Goal: Task Accomplishment & Management: Manage account settings

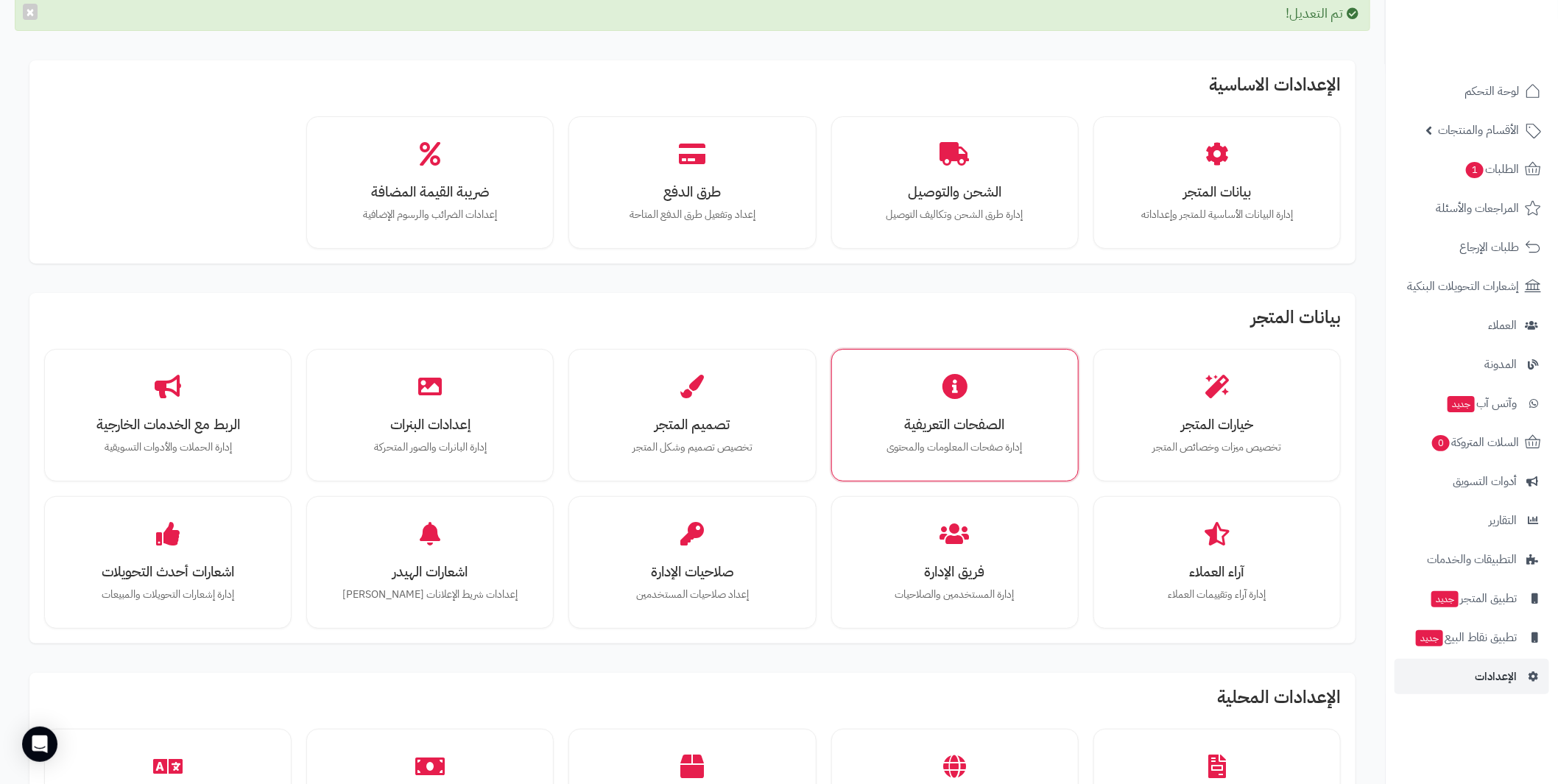
scroll to position [146, 0]
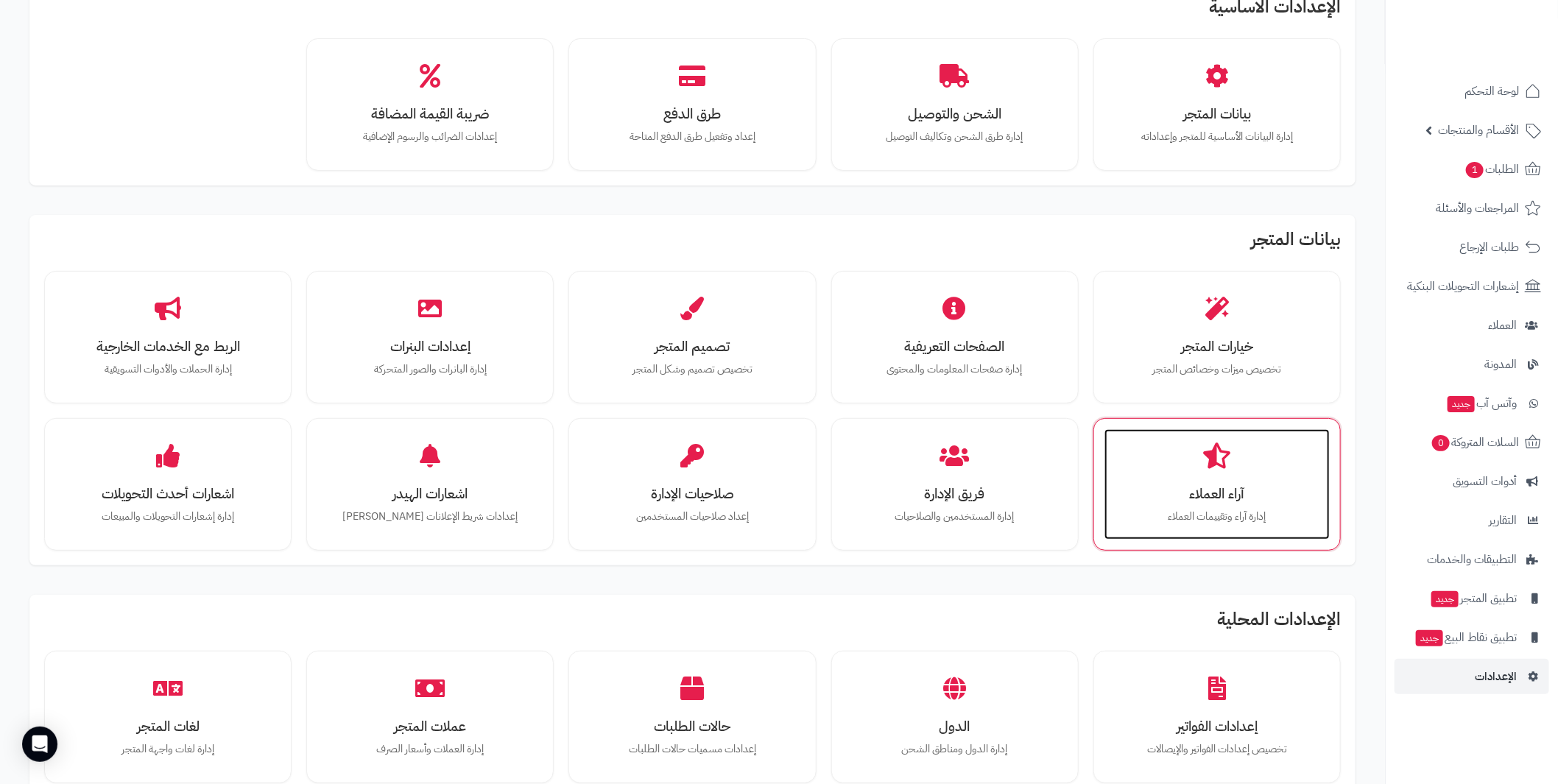
click at [1214, 488] on h3 "آراء العملاء" at bounding box center [1217, 493] width 196 height 16
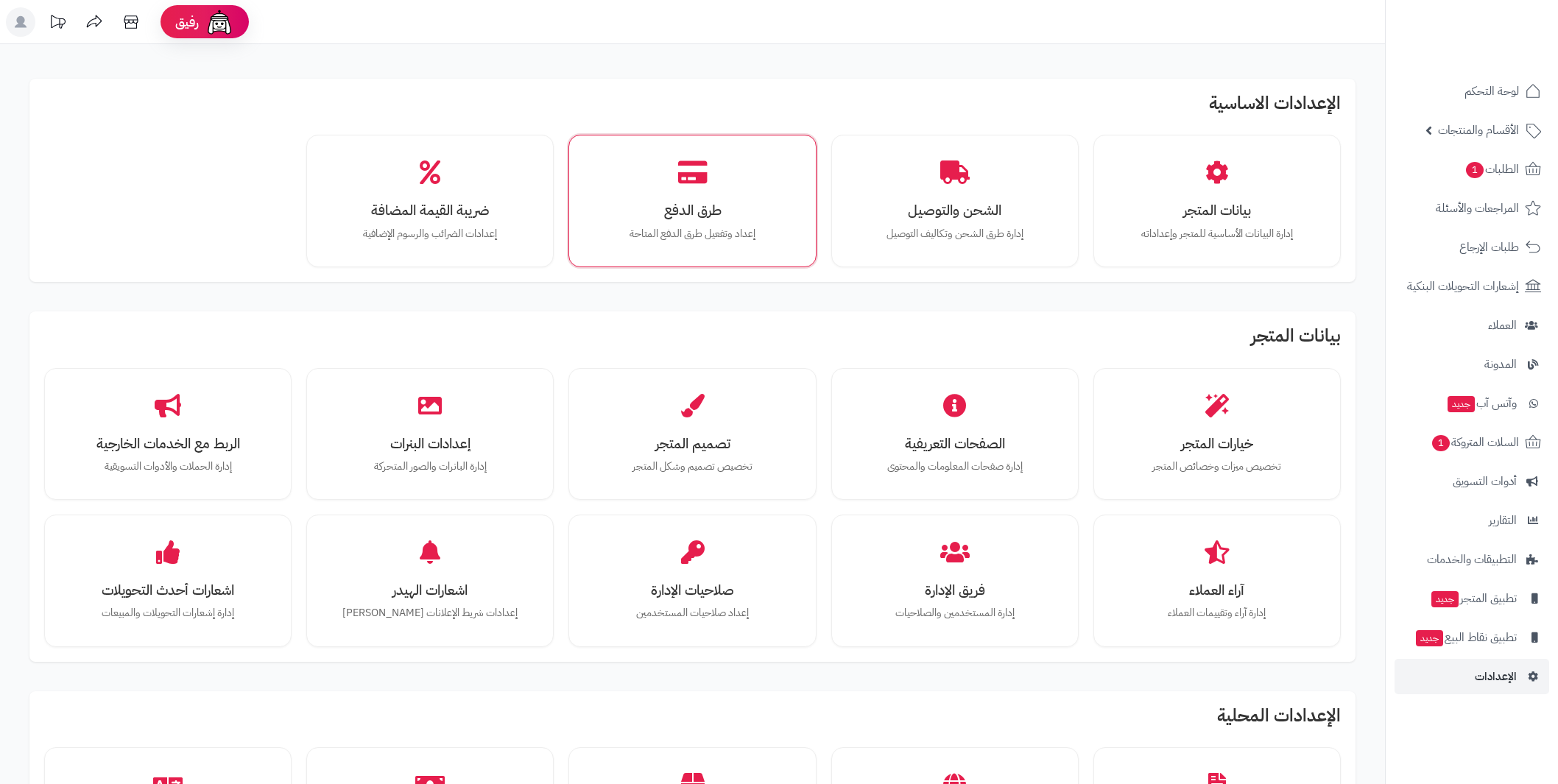
scroll to position [101, 0]
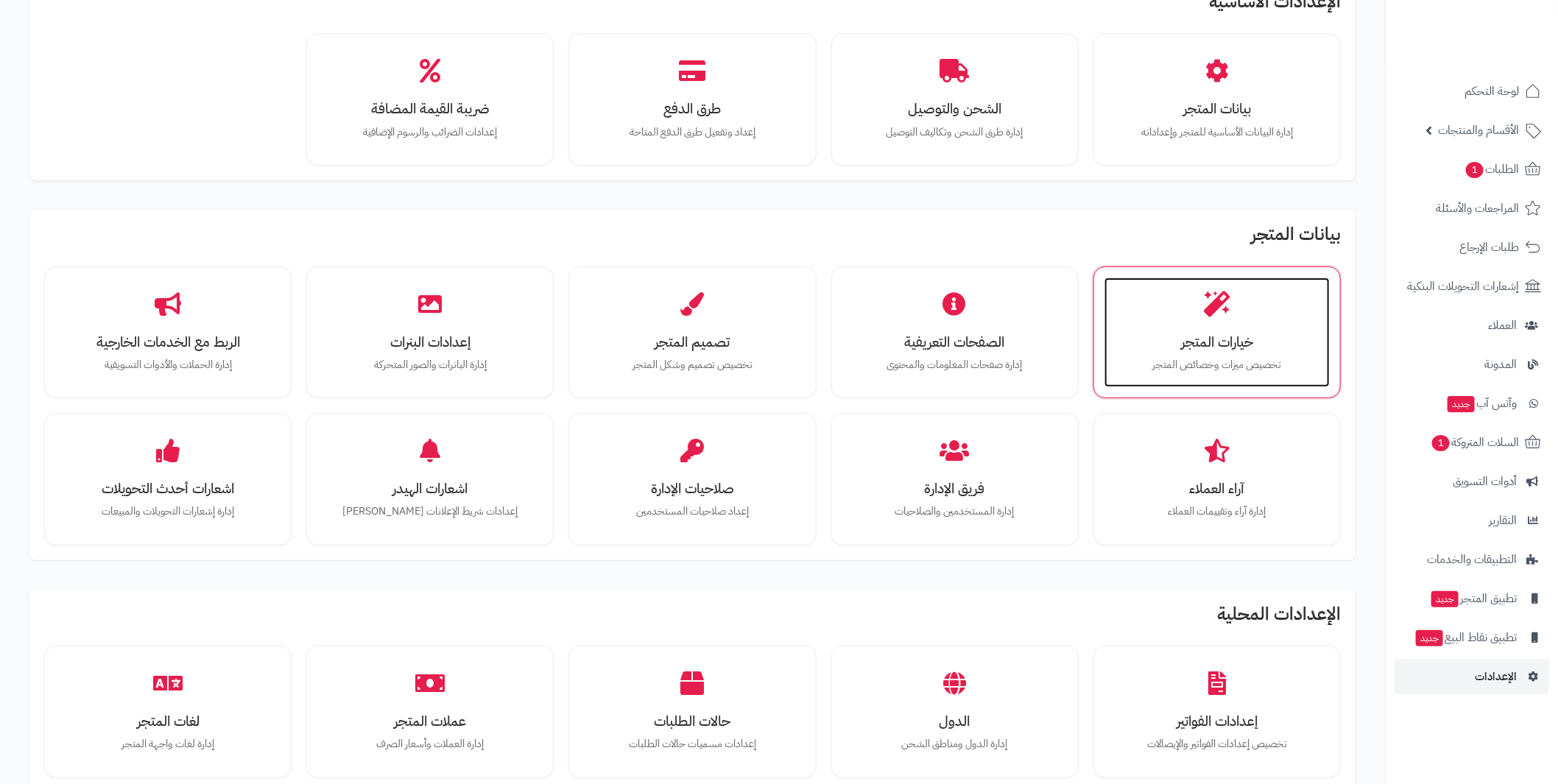
click at [1208, 343] on h3 "خيارات المتجر" at bounding box center [1217, 342] width 196 height 16
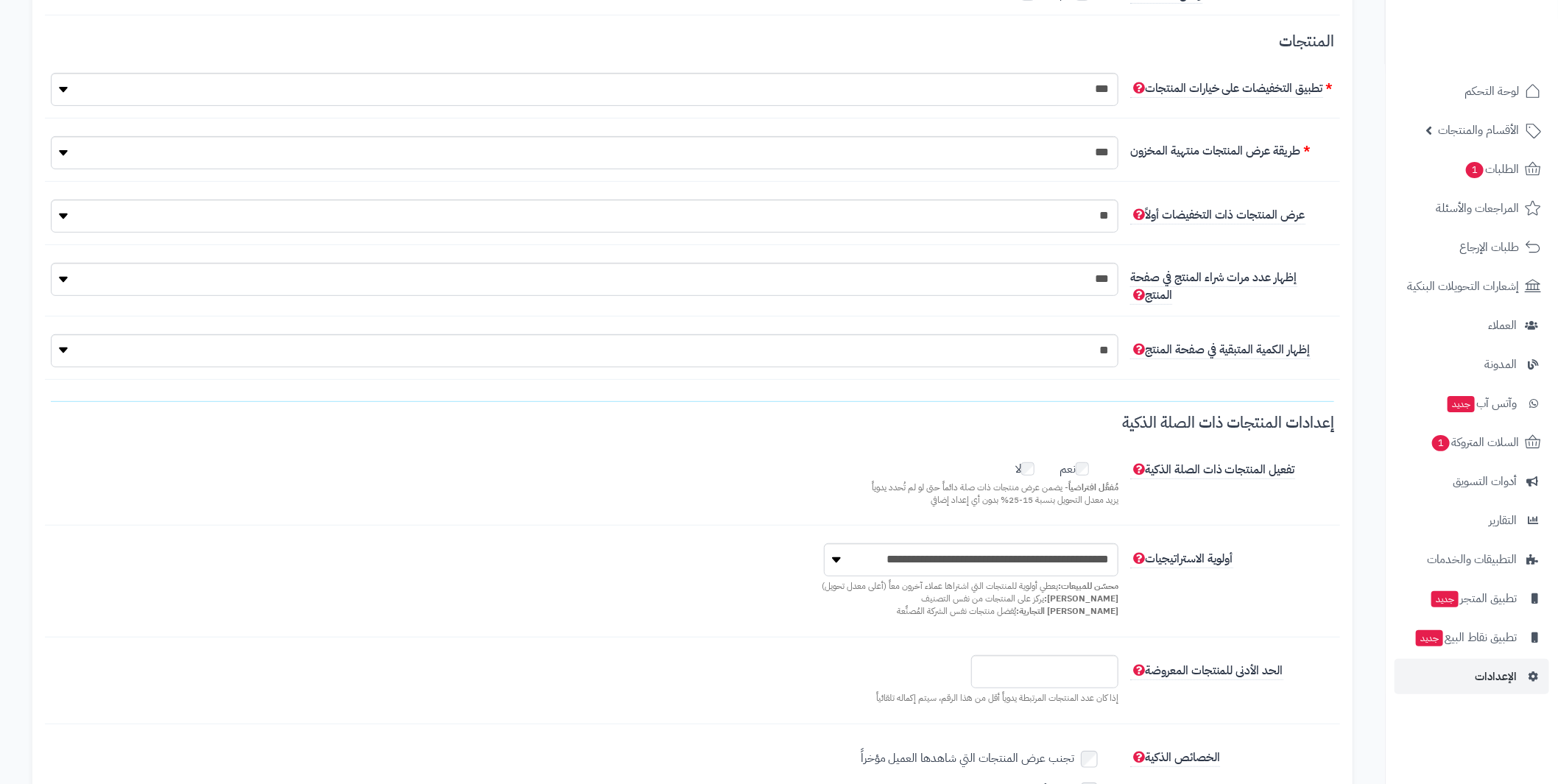
scroll to position [294, 0]
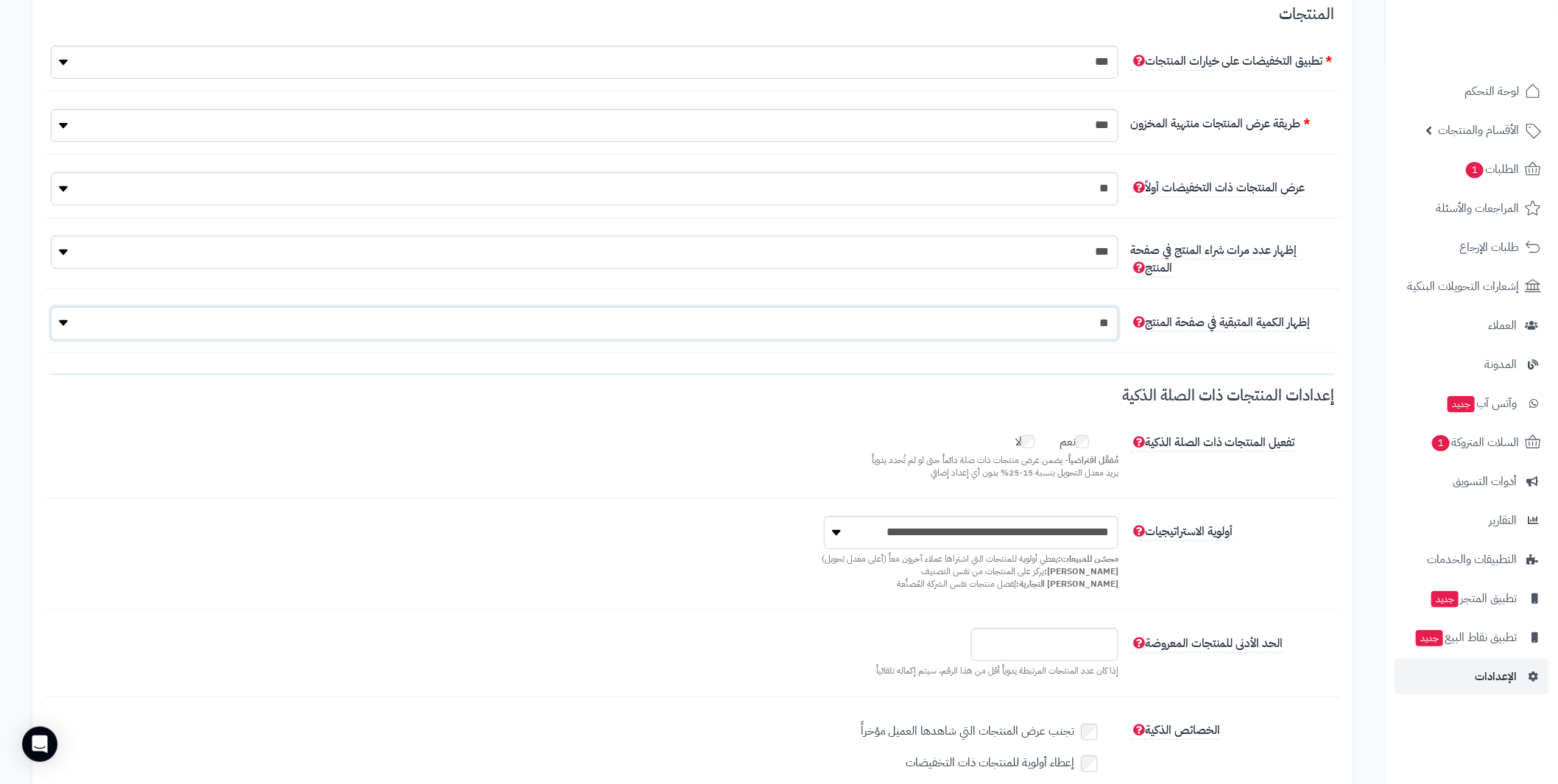
click at [1070, 318] on select "**********" at bounding box center [584, 324] width 1067 height 33
click at [1065, 268] on select "**********" at bounding box center [584, 252] width 1067 height 33
click at [1065, 200] on select "** ***" at bounding box center [584, 189] width 1067 height 33
click at [1062, 149] on div "**********" at bounding box center [692, 132] width 1295 height 46
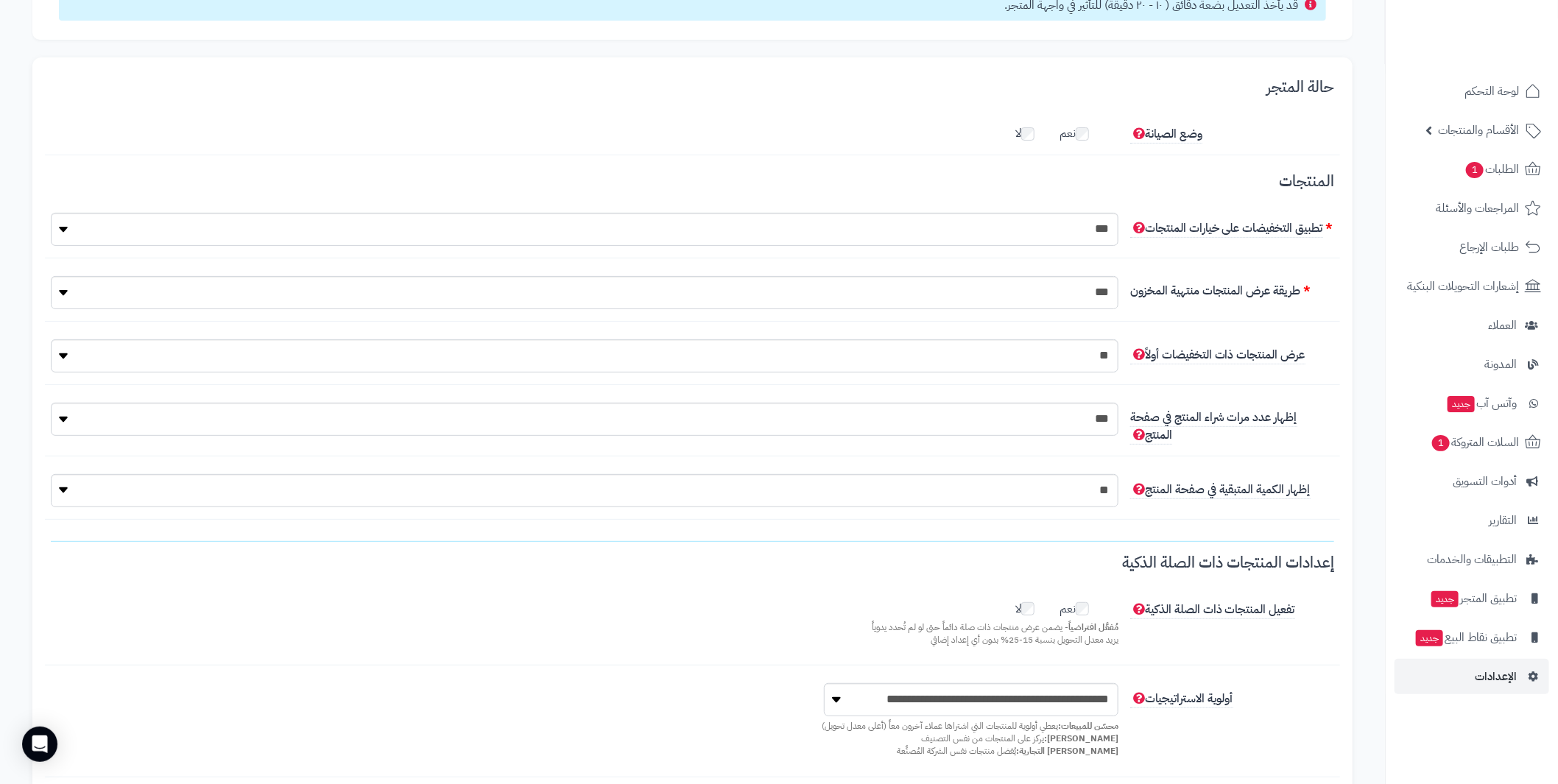
scroll to position [146, 0]
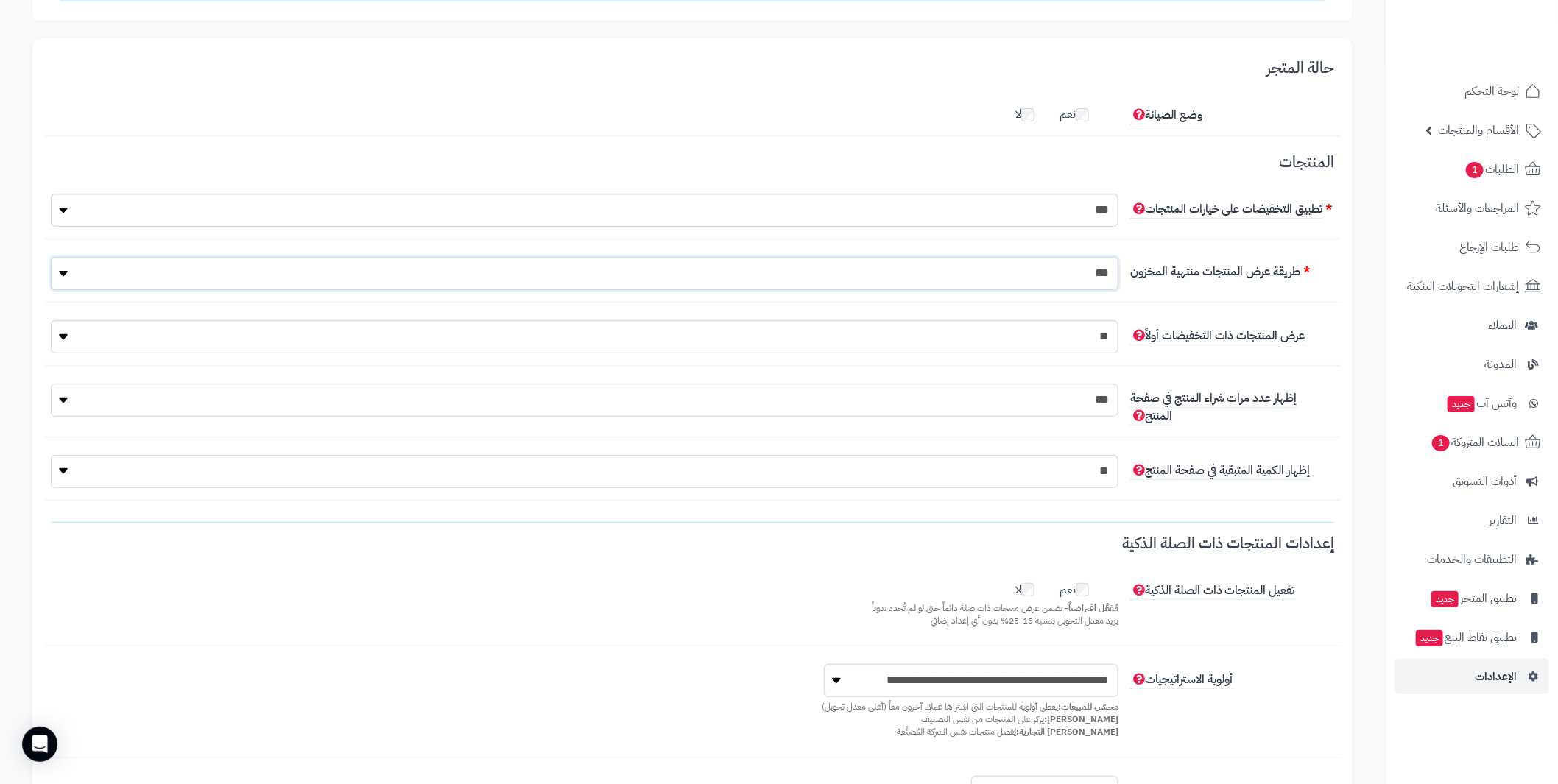
click at [1040, 290] on select "**********" at bounding box center [584, 273] width 1067 height 33
click at [1219, 298] on div "**********" at bounding box center [692, 280] width 1295 height 46
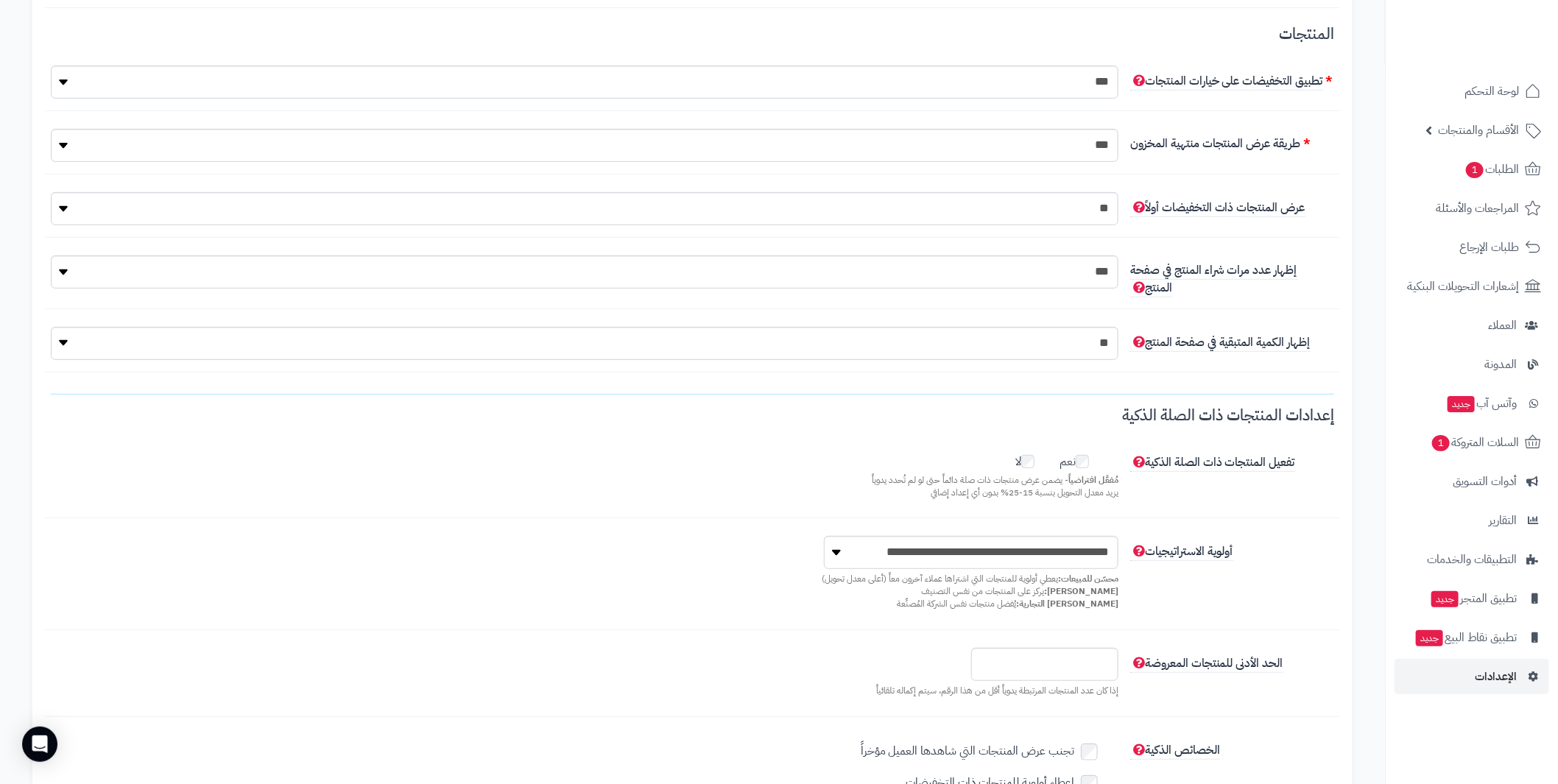
scroll to position [294, 0]
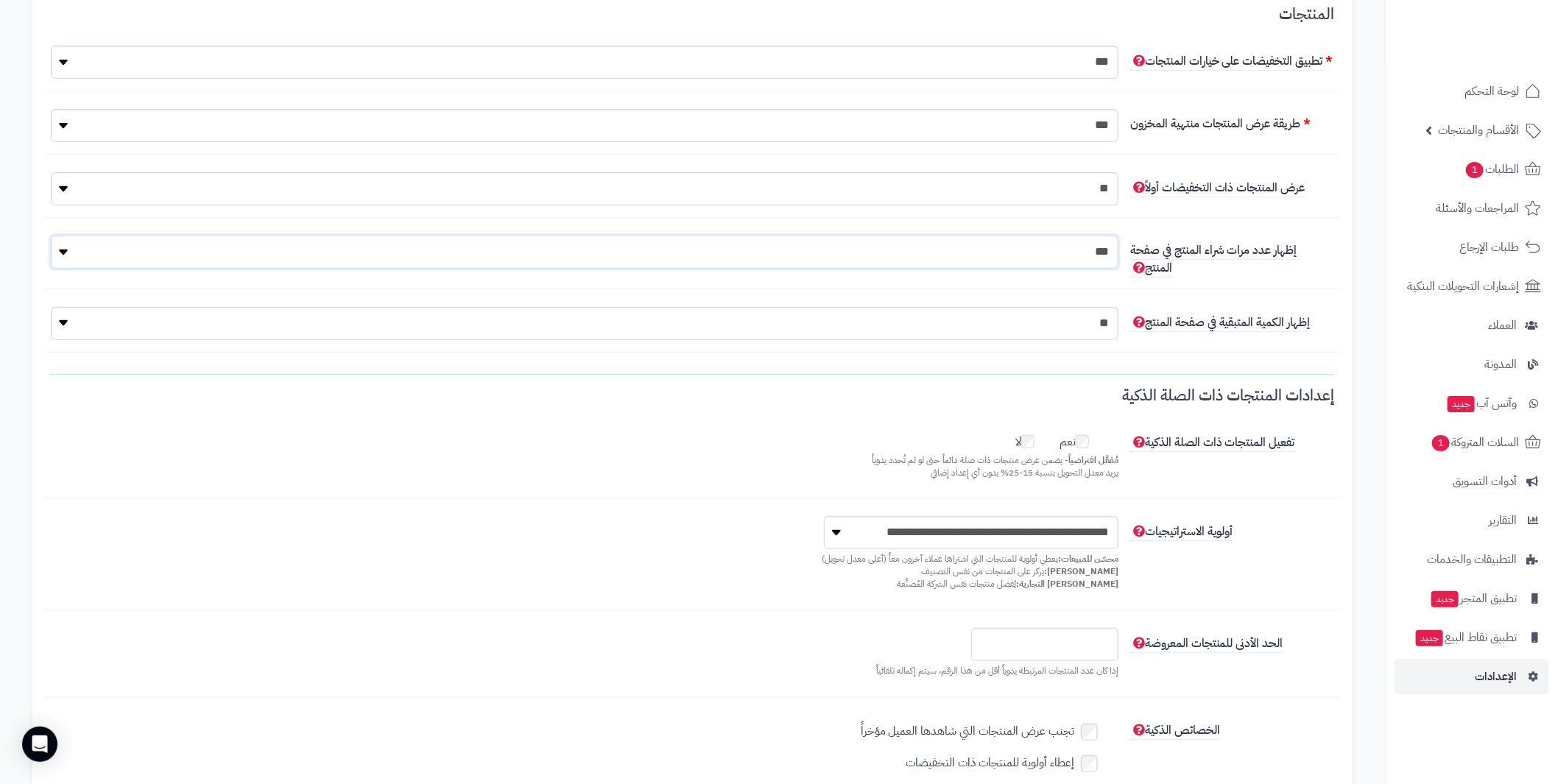
click at [1053, 259] on select "**********" at bounding box center [584, 252] width 1067 height 33
select select "*"
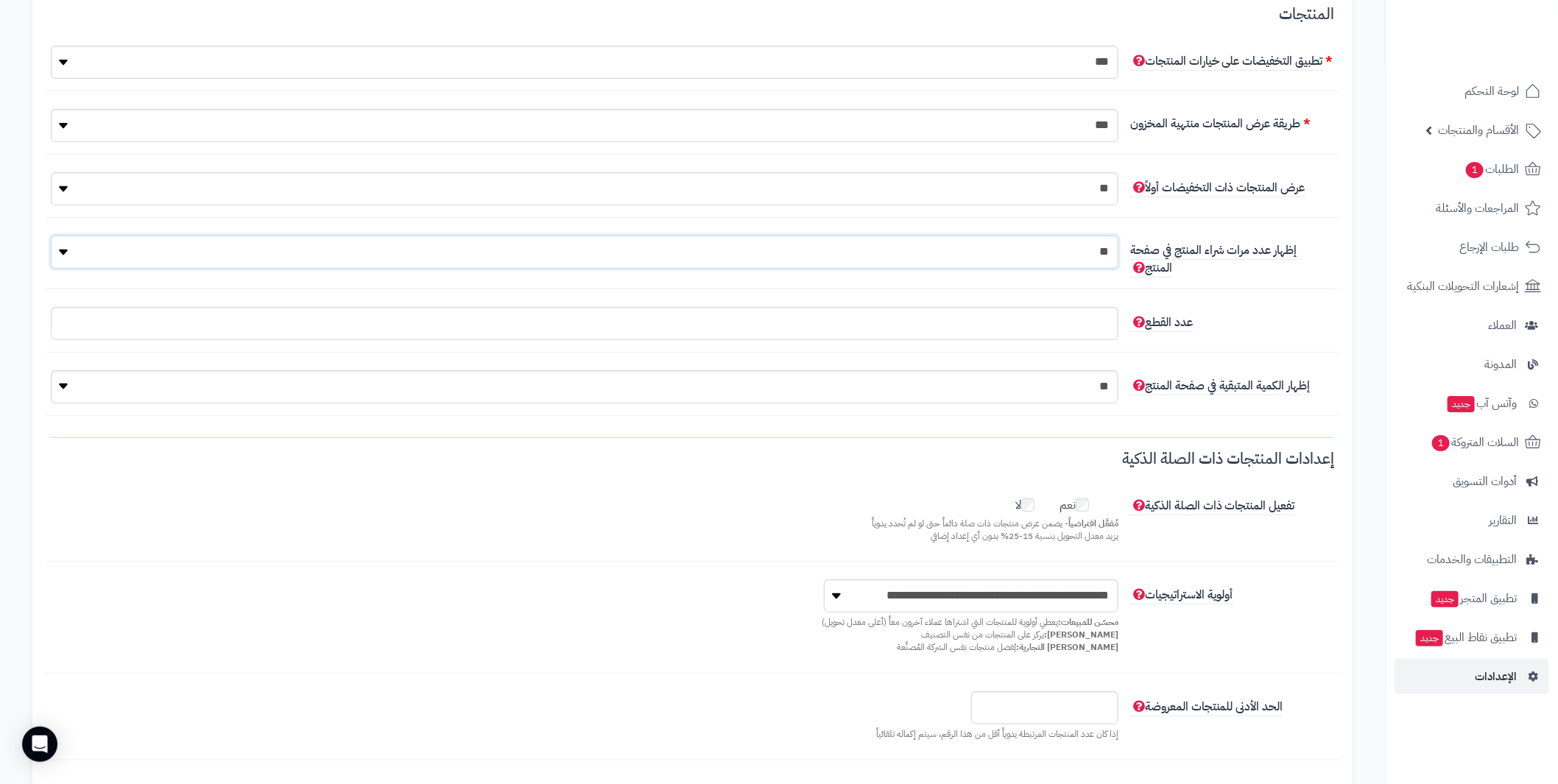
scroll to position [357, 0]
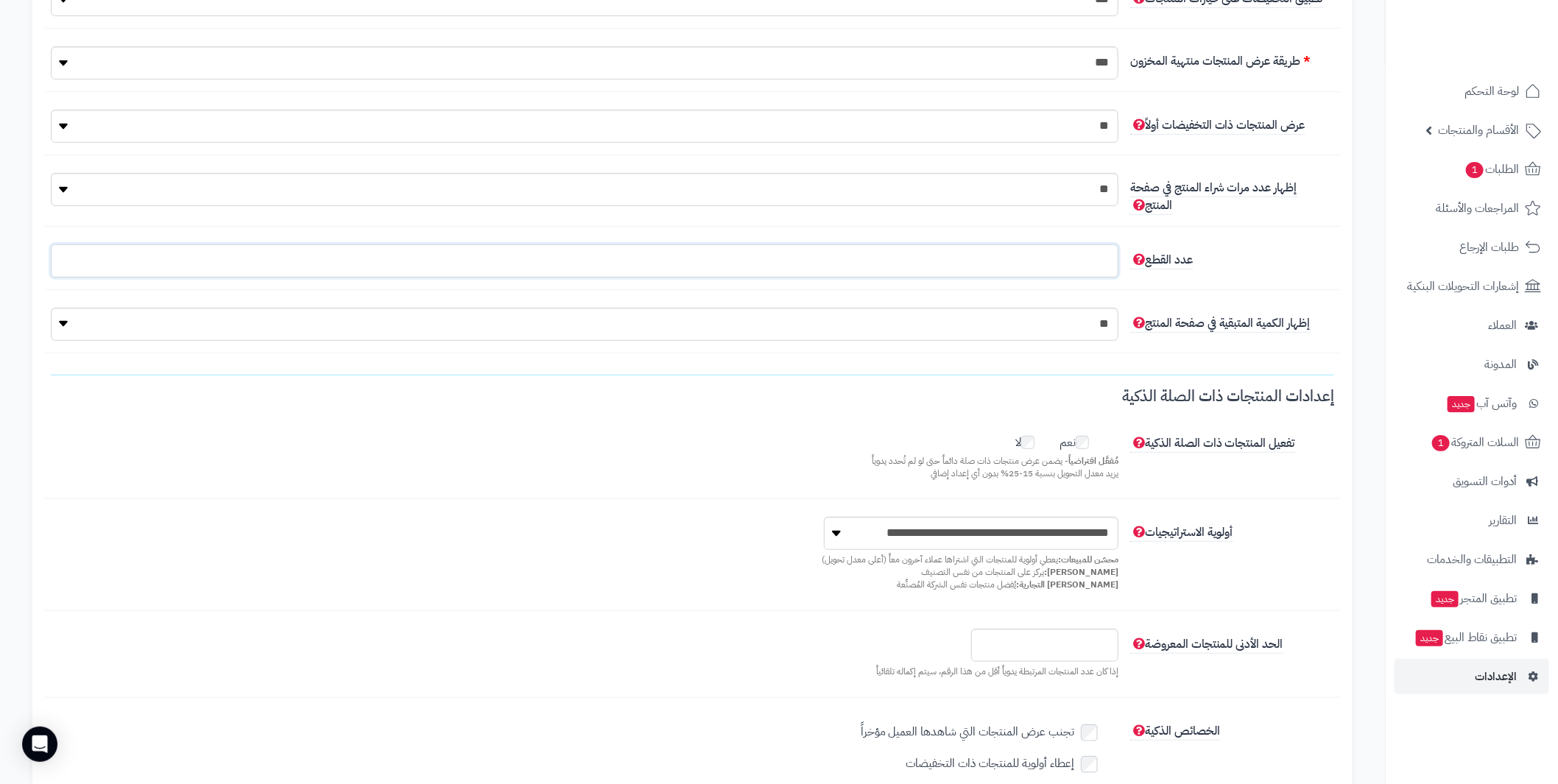
click at [1046, 268] on input "عدد القطع" at bounding box center [584, 260] width 1067 height 33
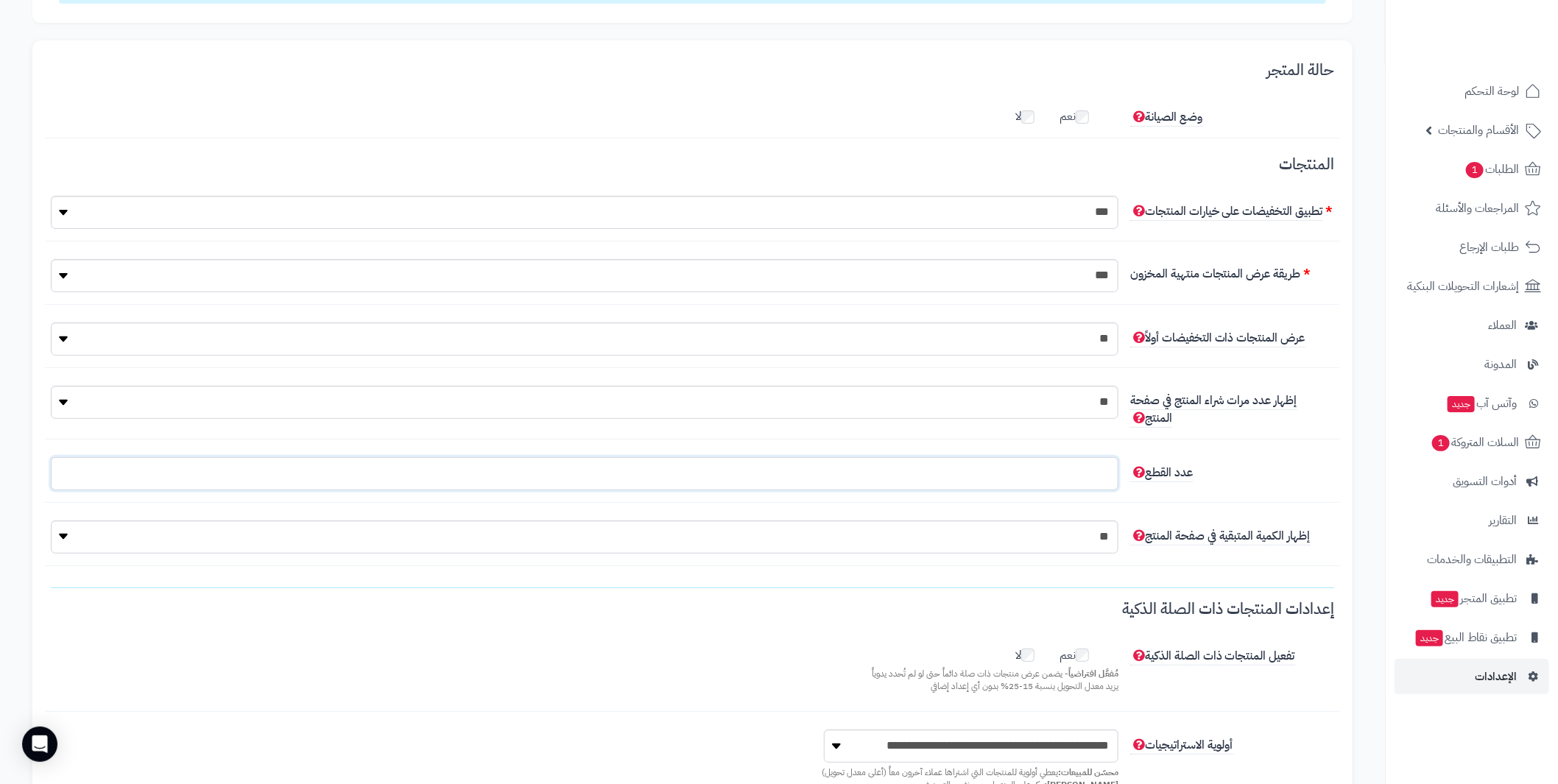
scroll to position [0, 0]
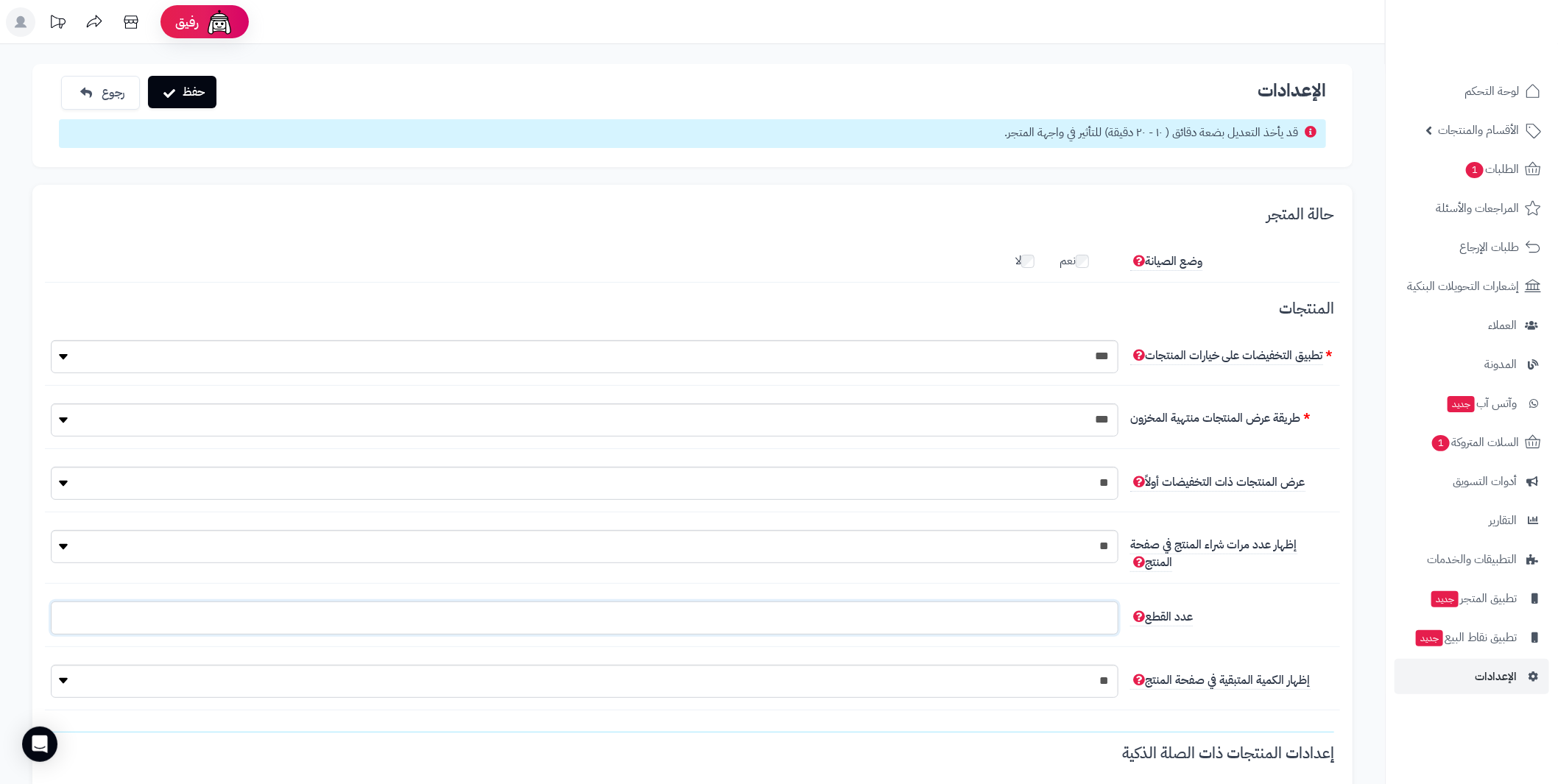
type input "*"
click at [186, 87] on button "حفظ" at bounding box center [182, 92] width 68 height 32
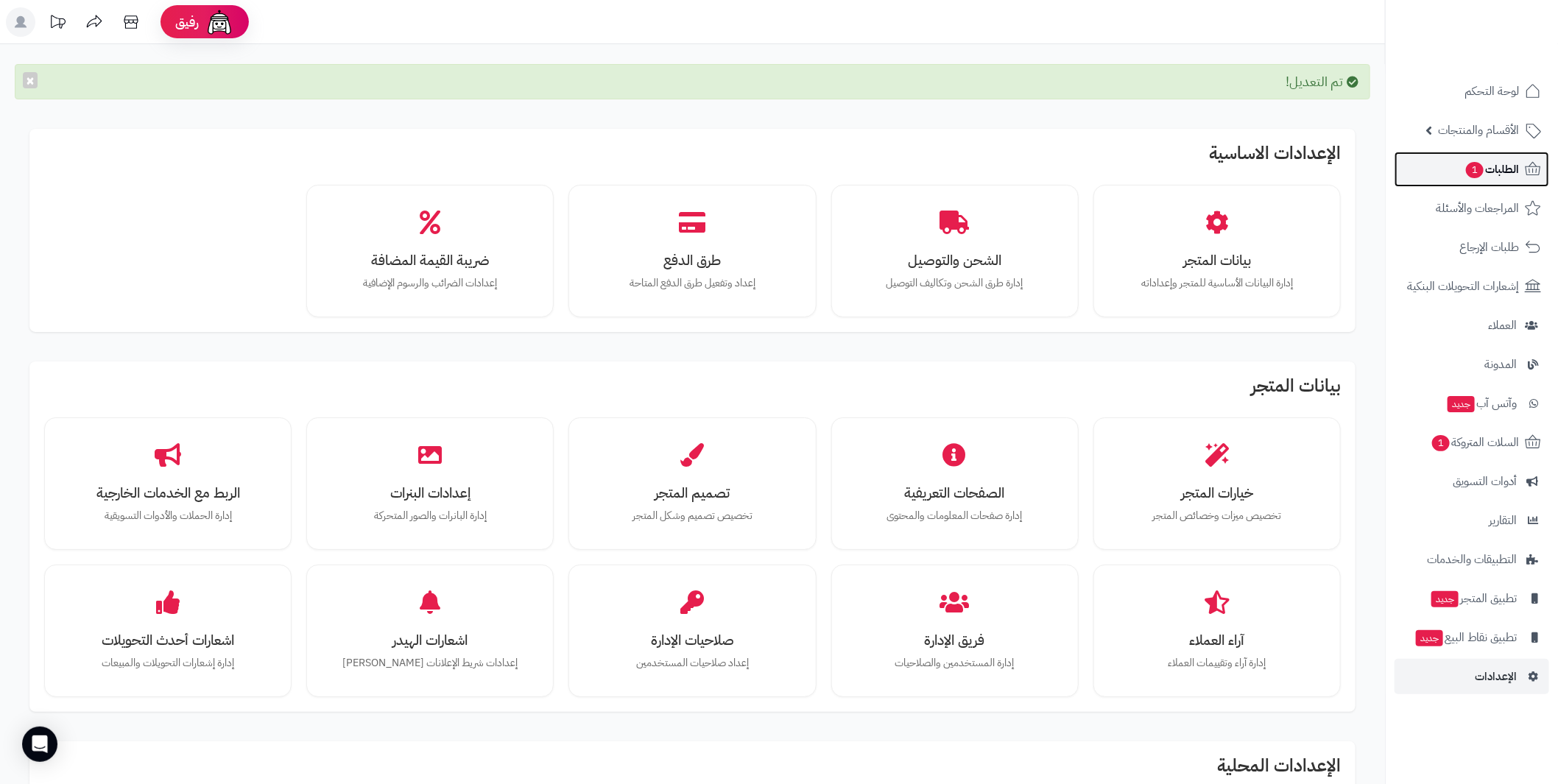
click at [1497, 170] on span "الطلبات 1" at bounding box center [1491, 170] width 55 height 21
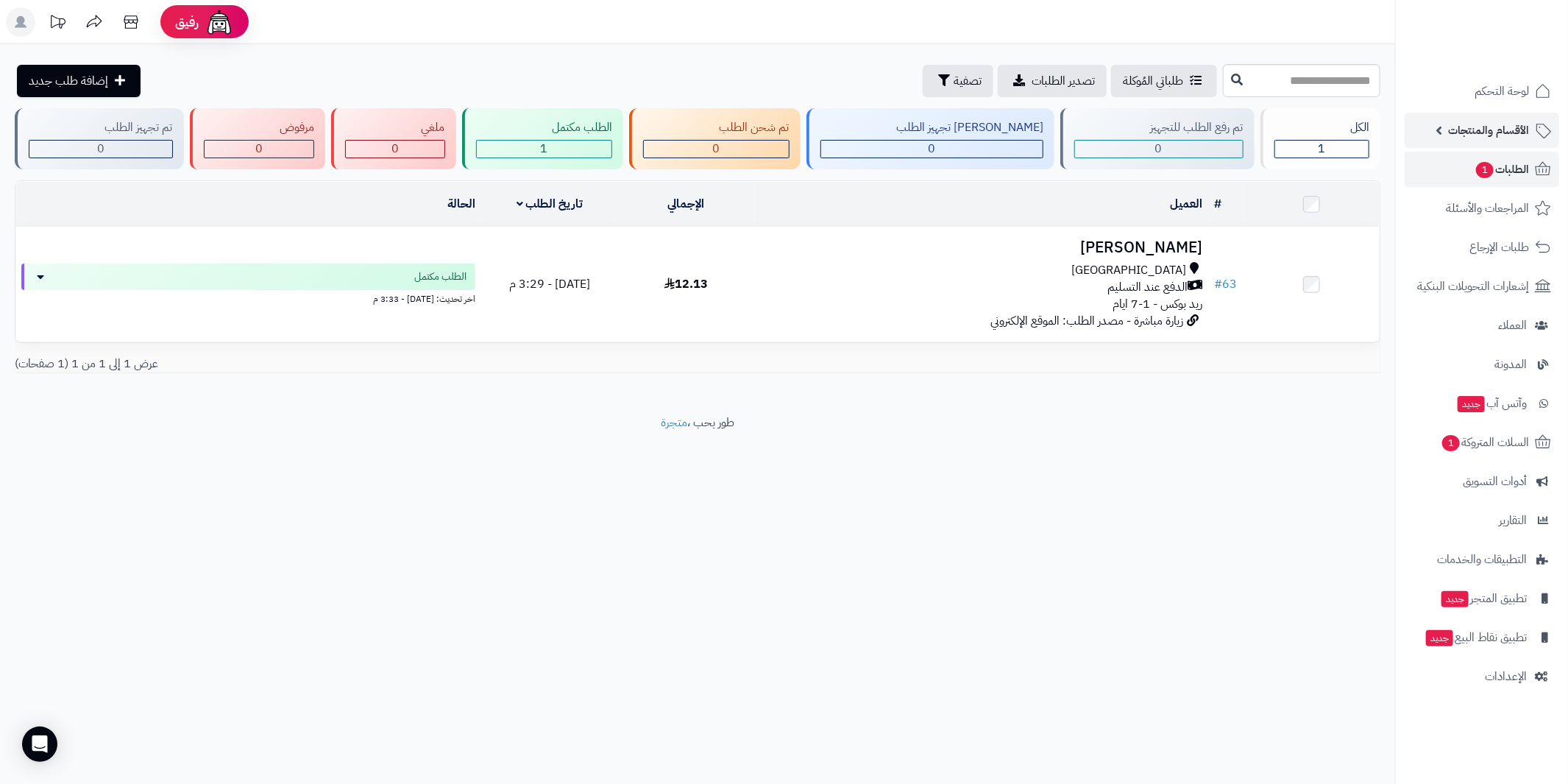
click at [1501, 135] on span "الأقسام والمنتجات" at bounding box center [1489, 131] width 81 height 21
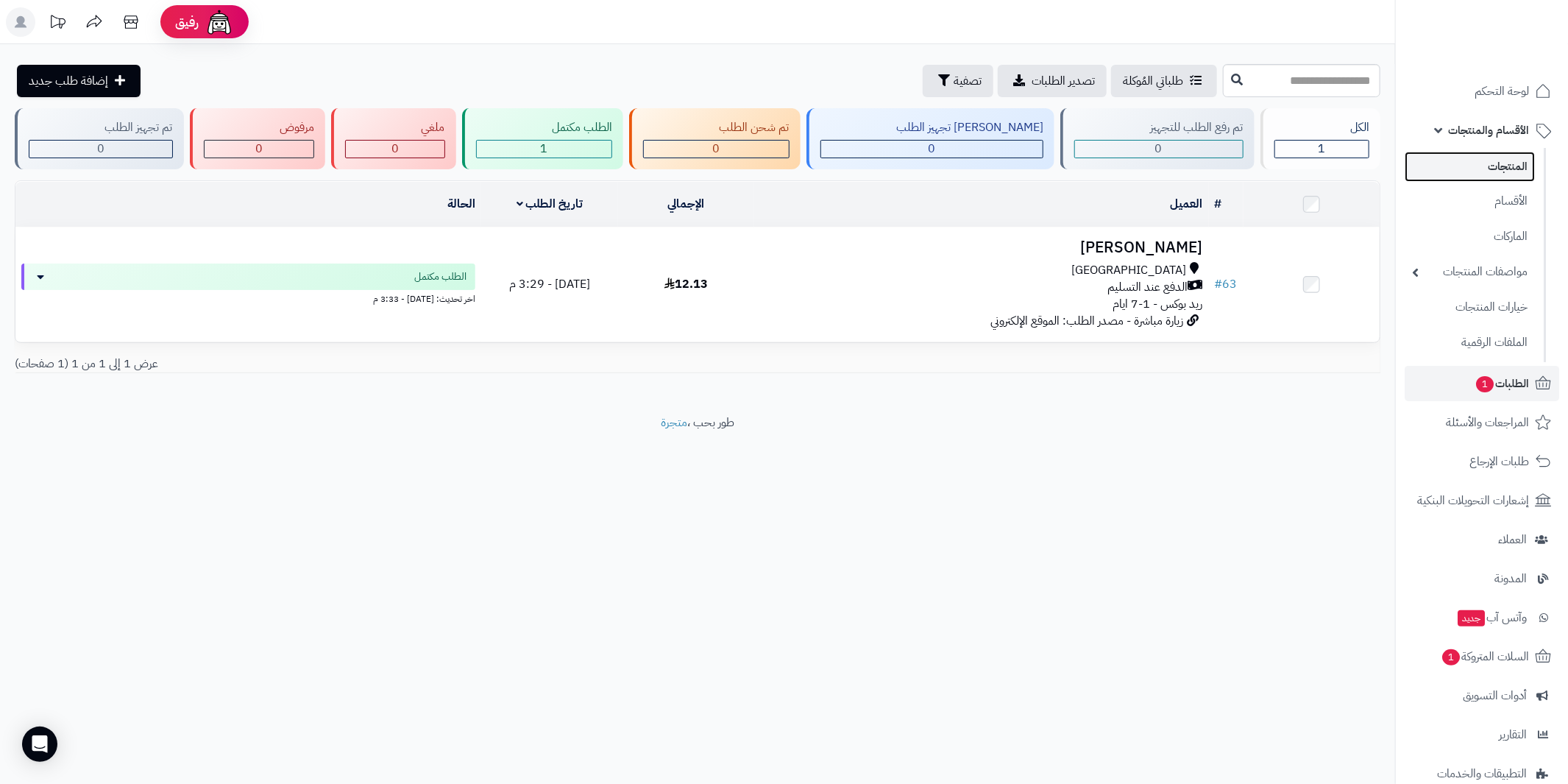
click at [1503, 164] on link "المنتجات" at bounding box center [1470, 166] width 131 height 30
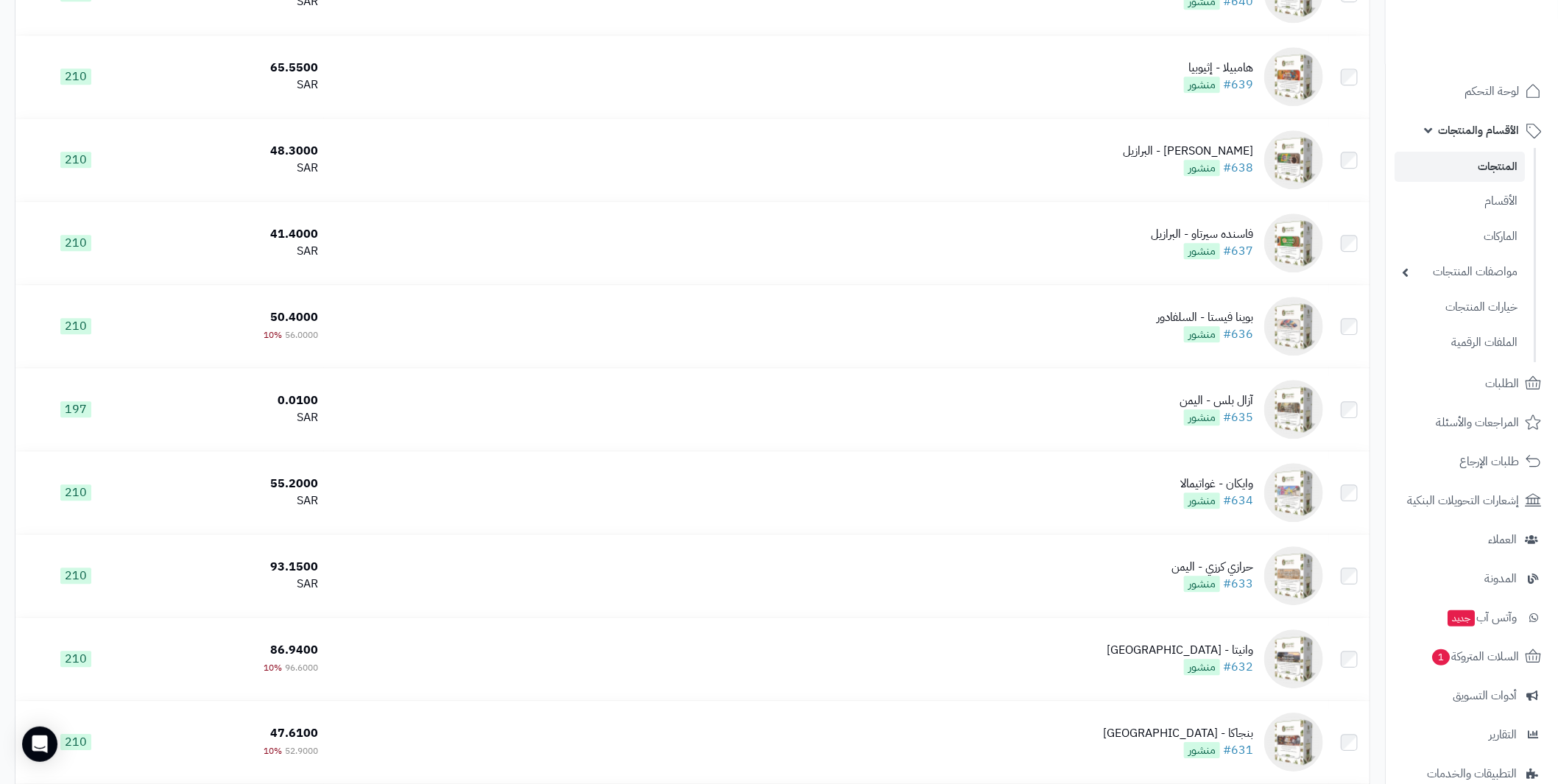
scroll to position [2429, 0]
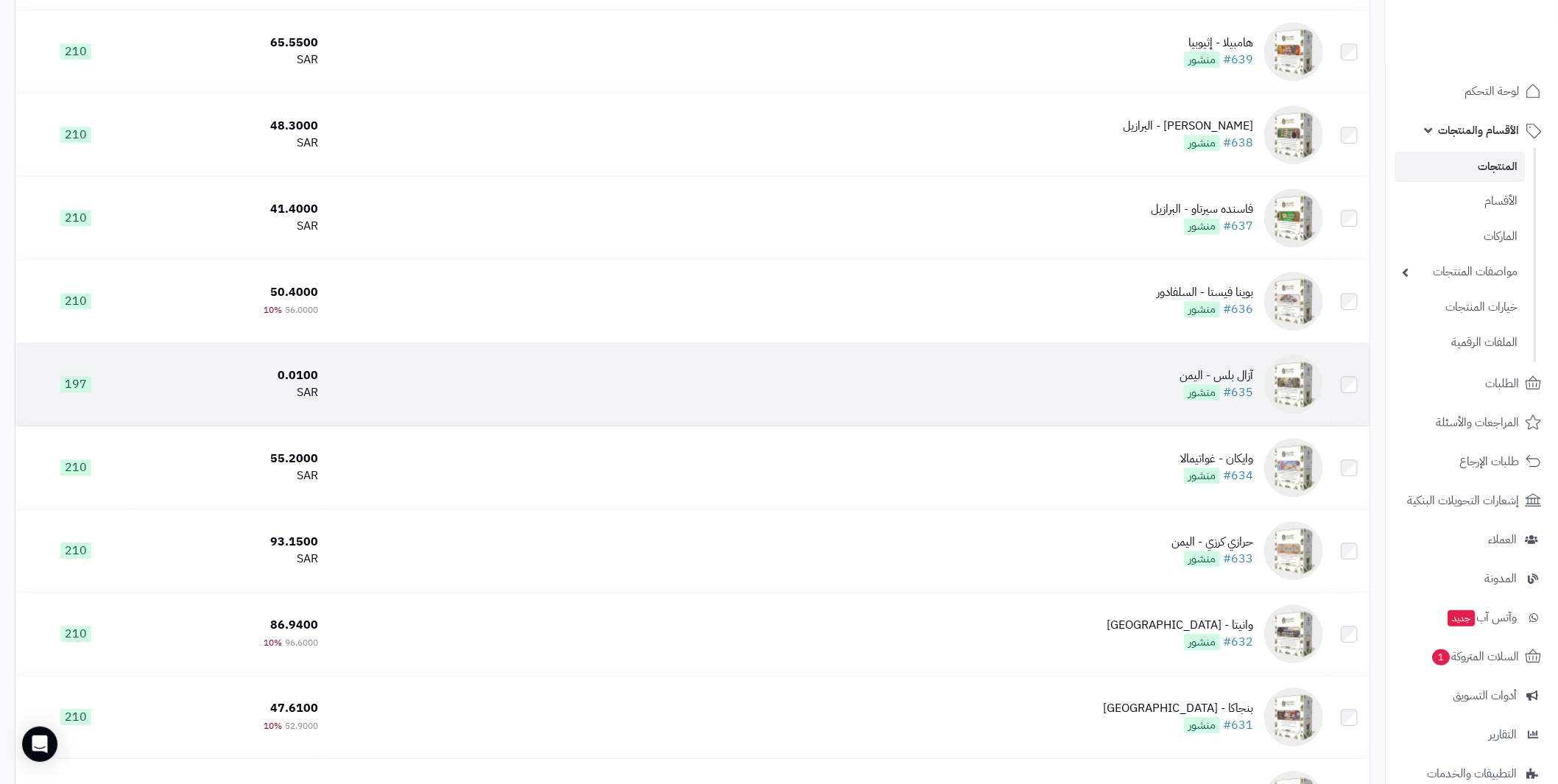
click at [1216, 376] on div "آزال بلس - اليمن" at bounding box center [1215, 376] width 74 height 17
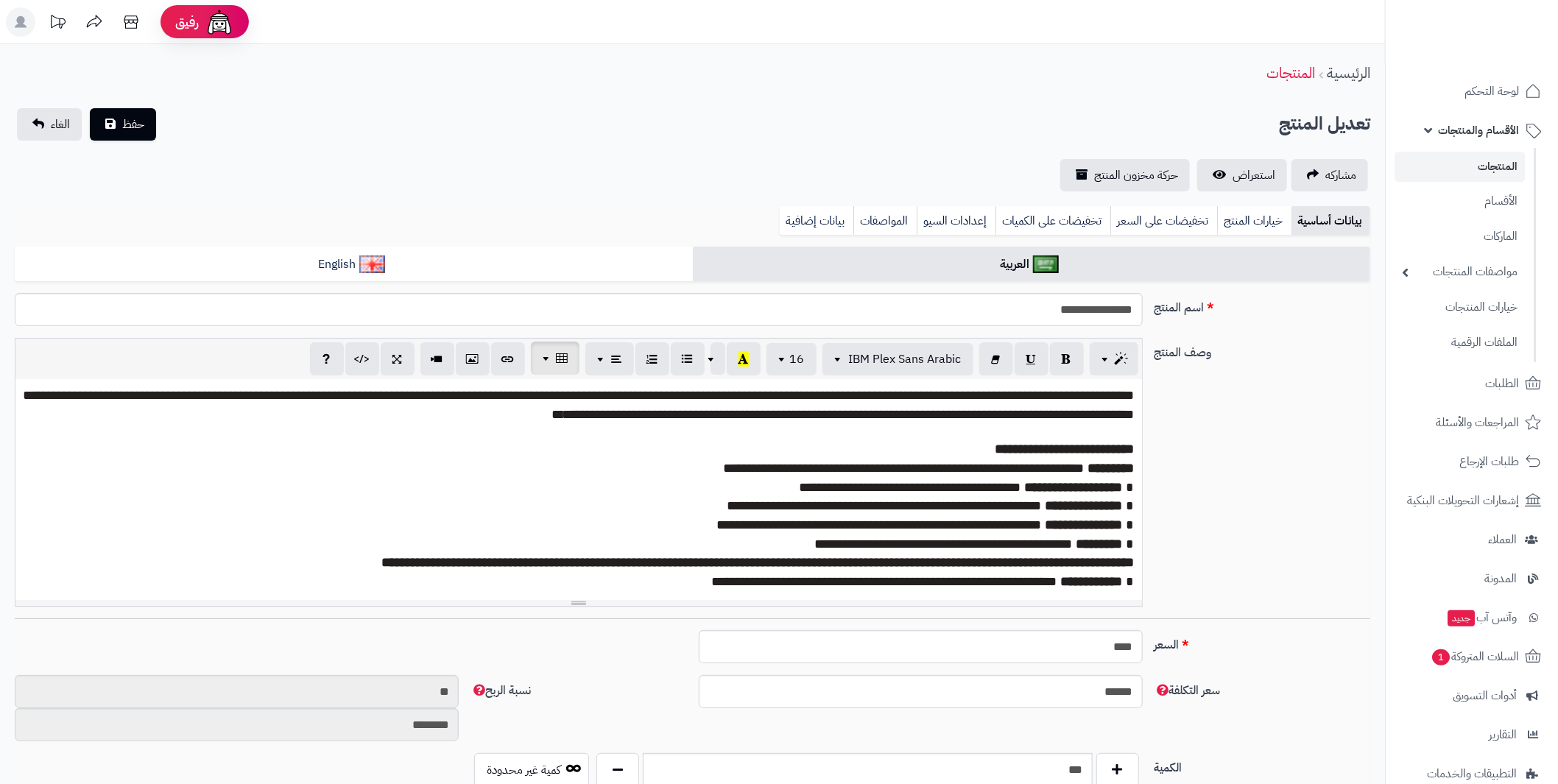
scroll to position [65, 0]
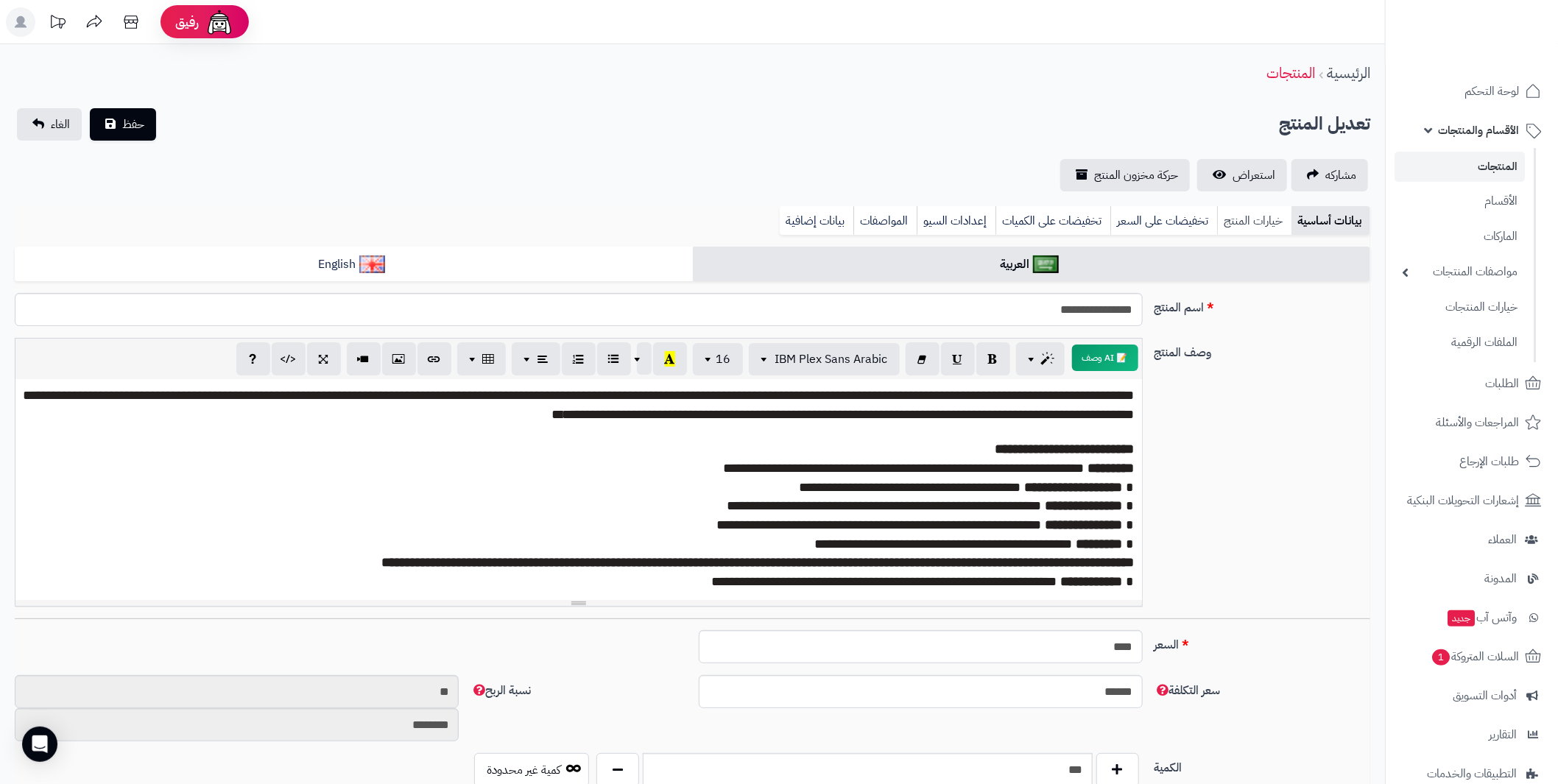
click at [1240, 219] on link "خيارات المنتج" at bounding box center [1254, 221] width 74 height 29
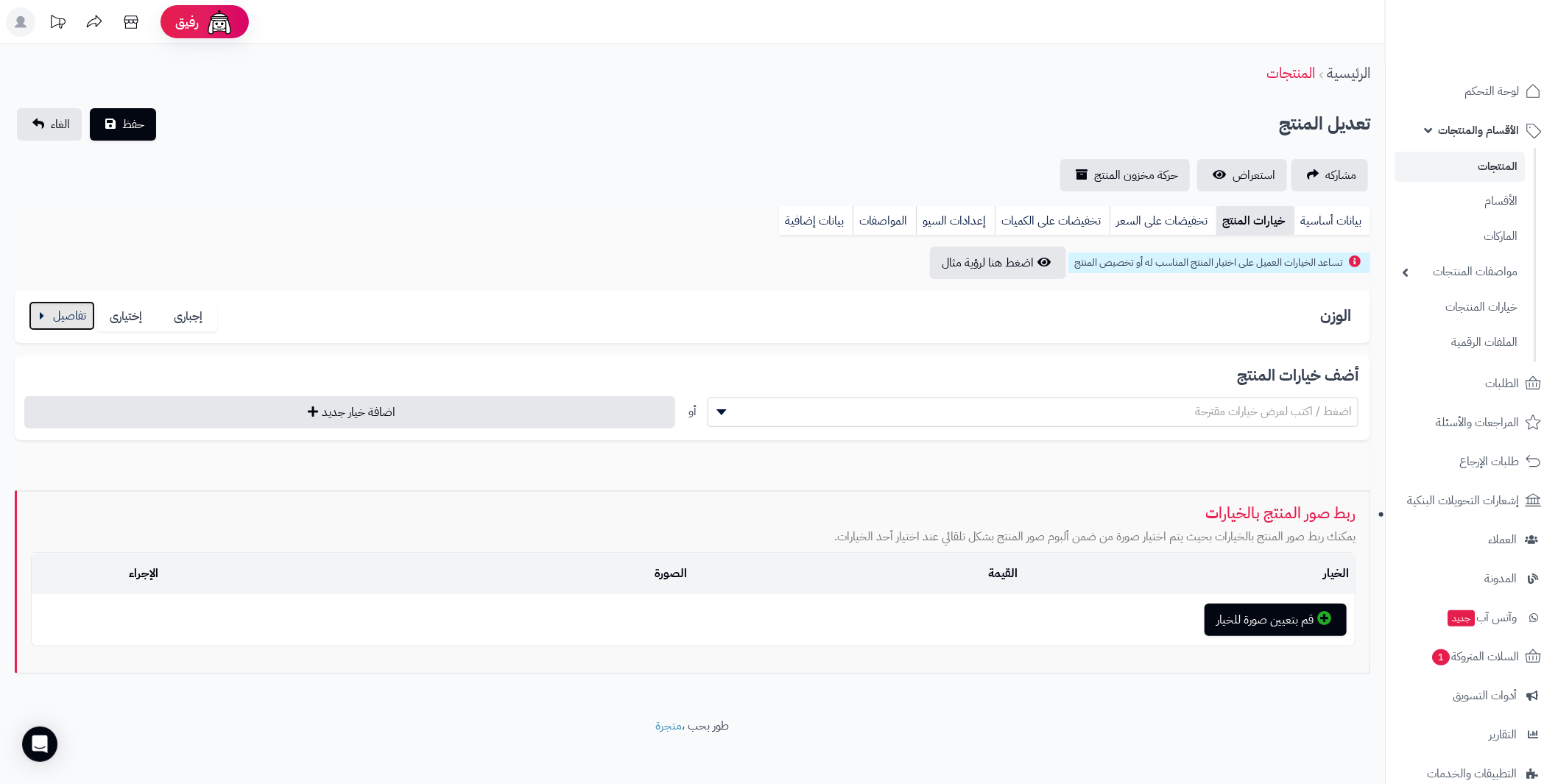
click at [63, 316] on button "button" at bounding box center [61, 316] width 67 height 29
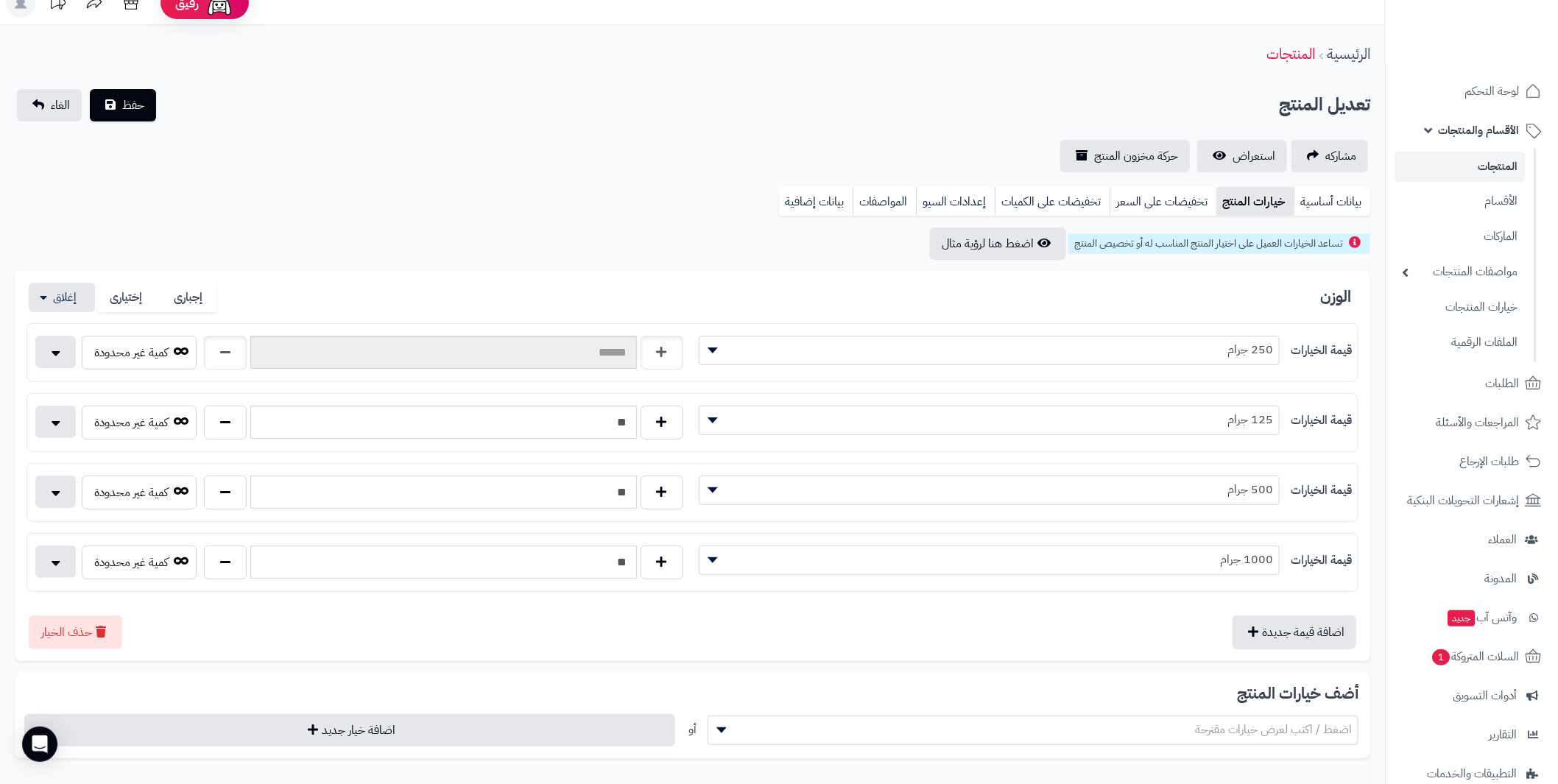
scroll to position [0, 0]
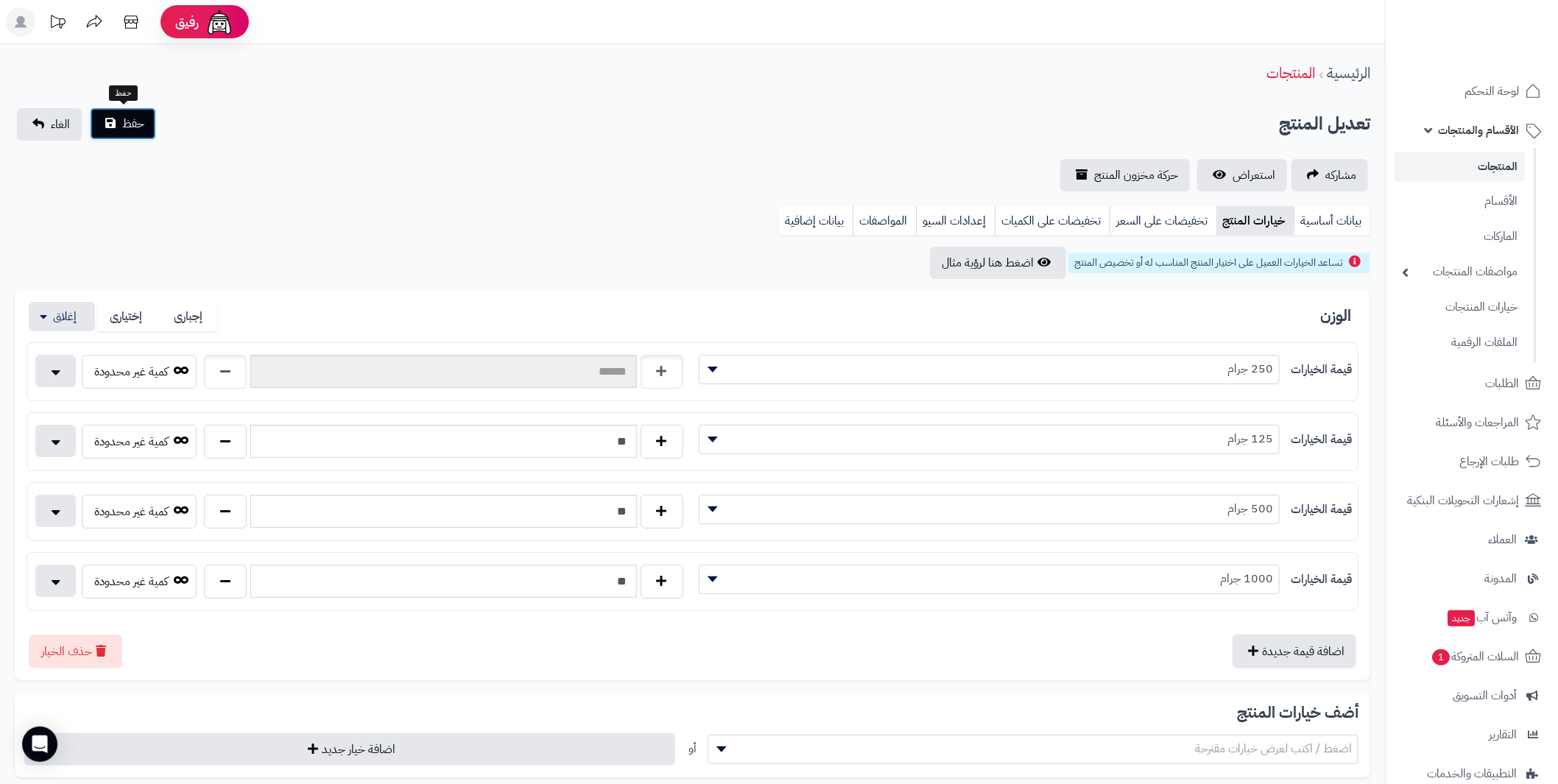
click at [135, 131] on span "حفظ" at bounding box center [133, 124] width 23 height 17
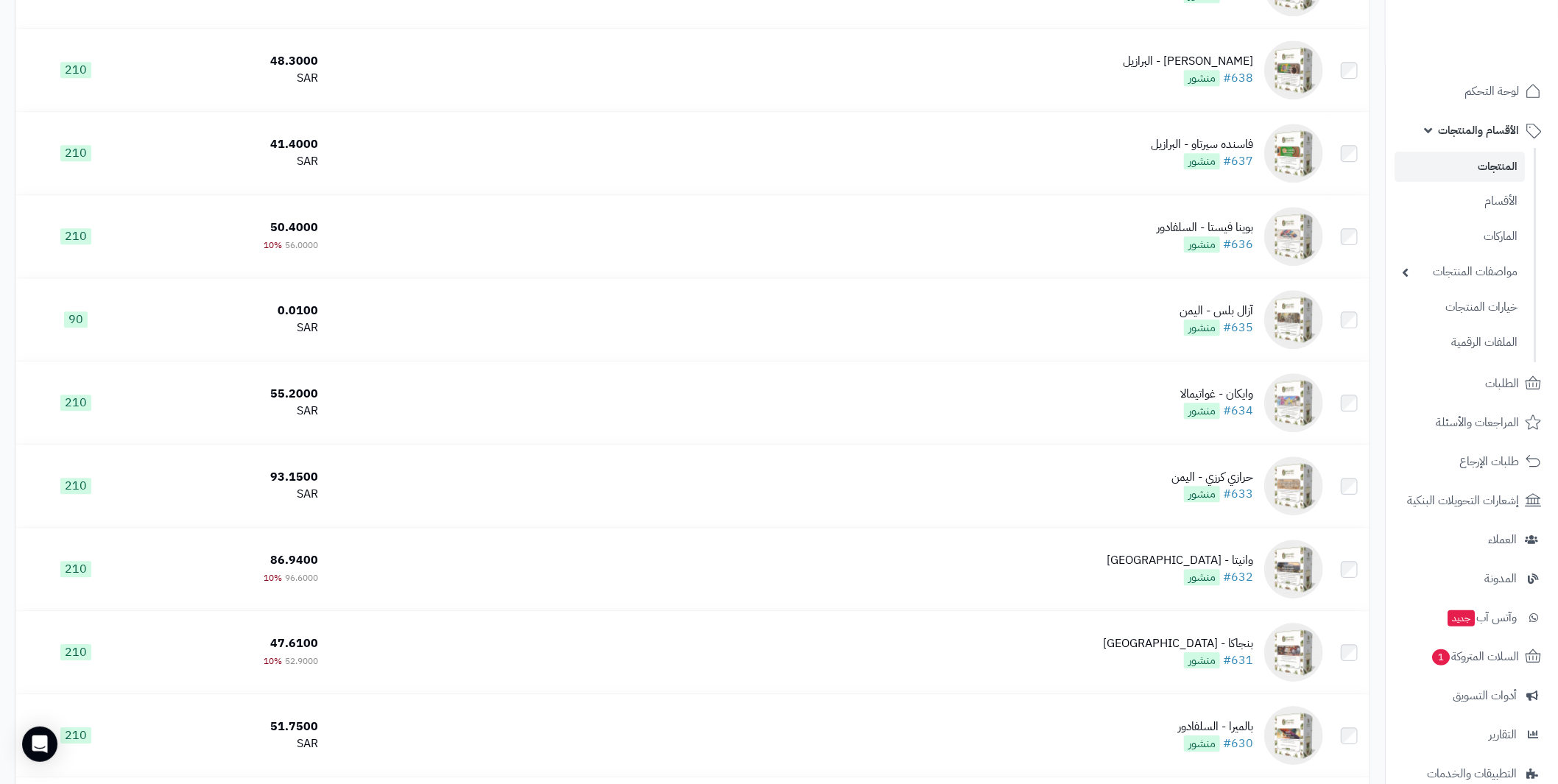
scroll to position [2502, 0]
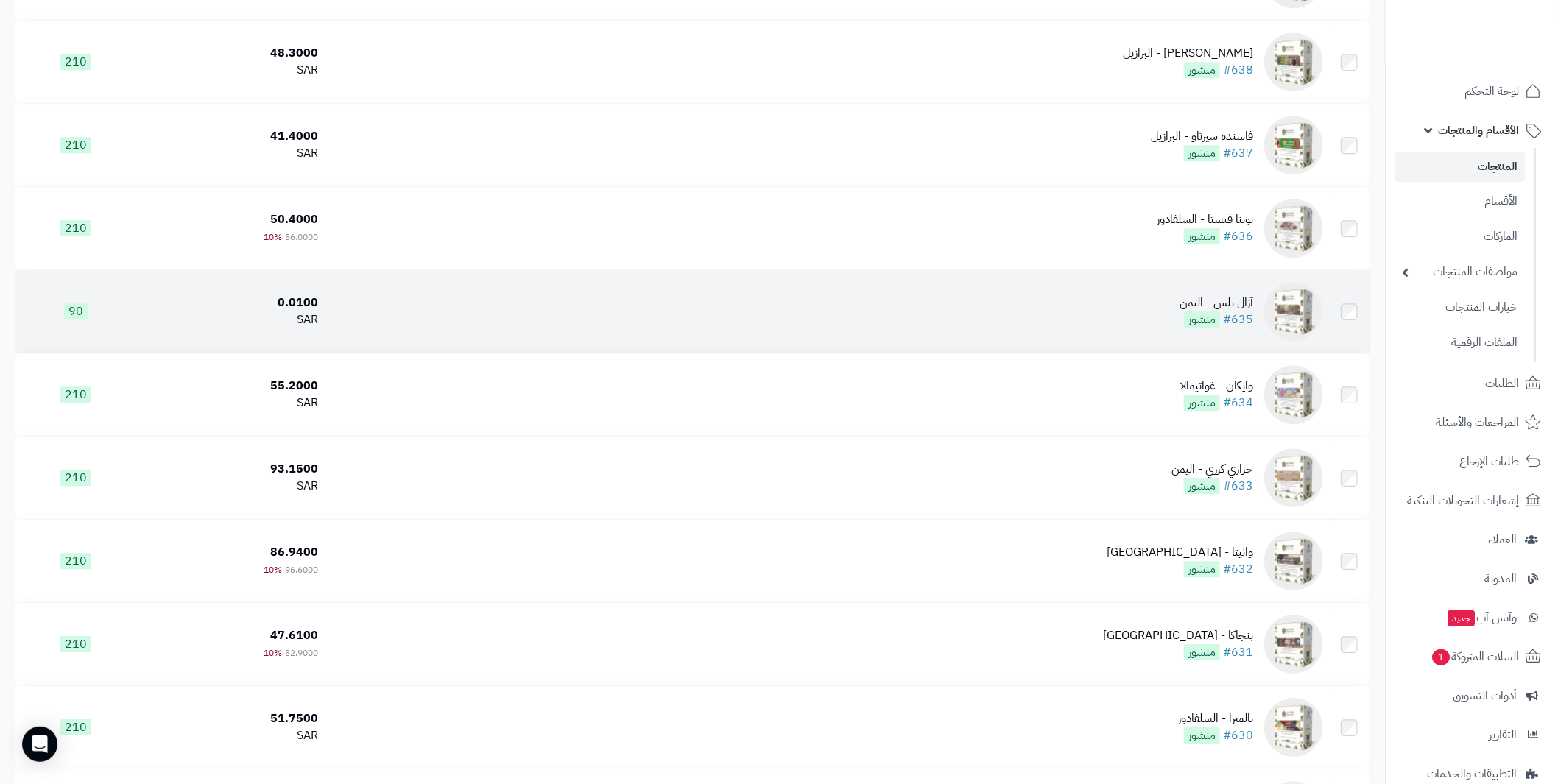
click at [1226, 300] on div "آزال بلس - اليمن" at bounding box center [1215, 303] width 74 height 17
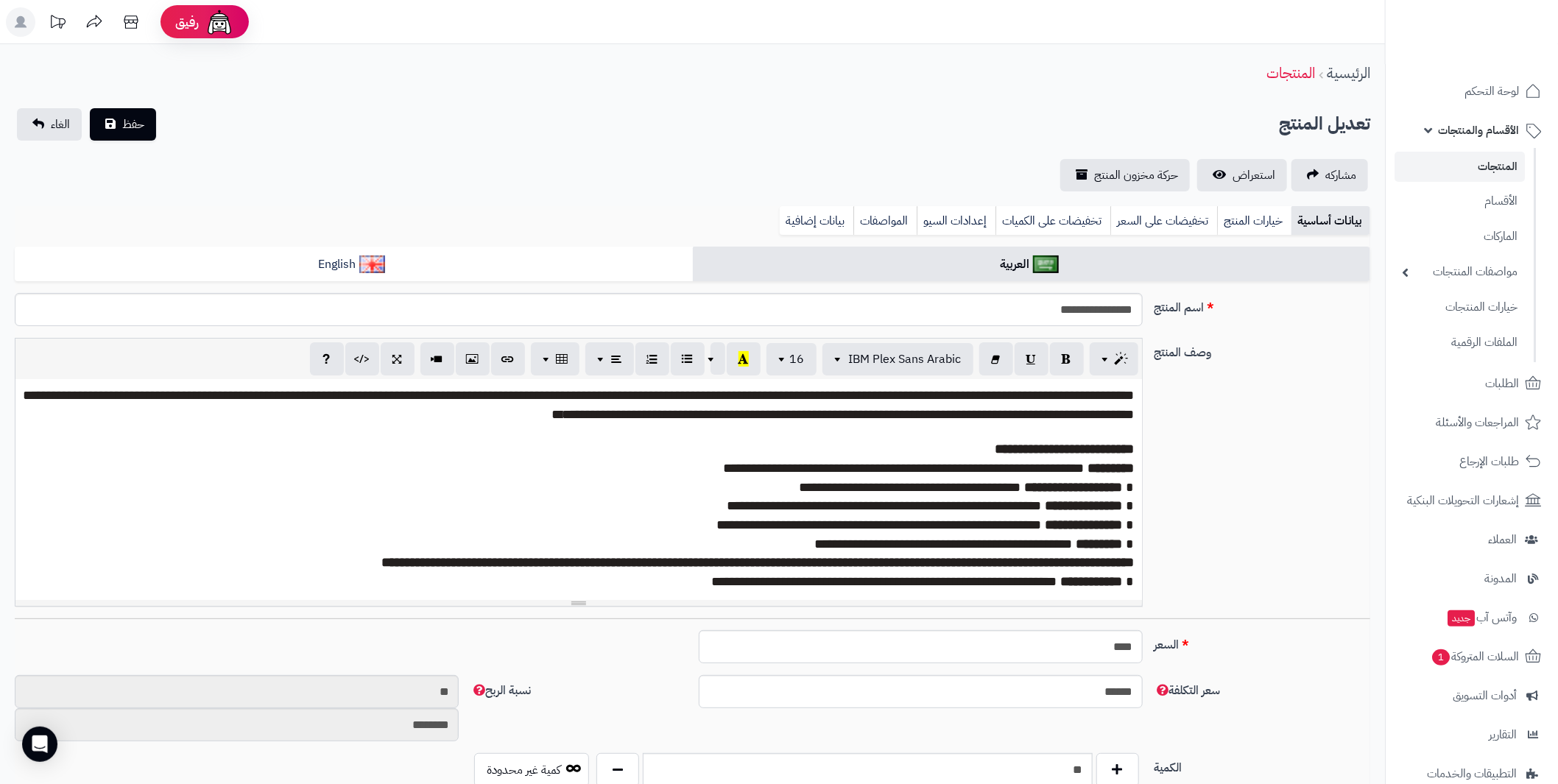
scroll to position [65, 0]
click at [1243, 228] on link "خيارات المنتج" at bounding box center [1254, 221] width 74 height 29
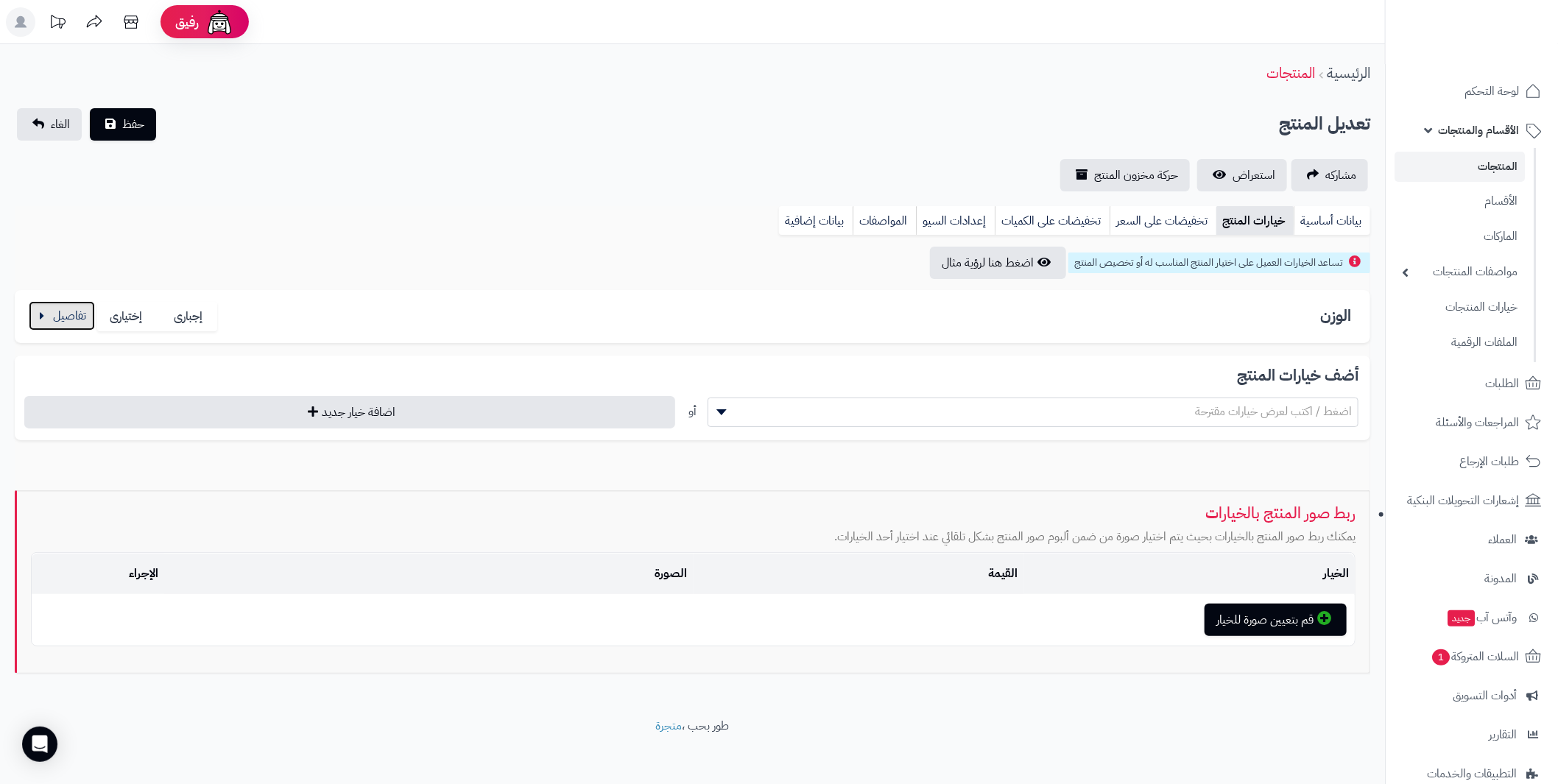
click at [57, 308] on button "button" at bounding box center [61, 316] width 67 height 29
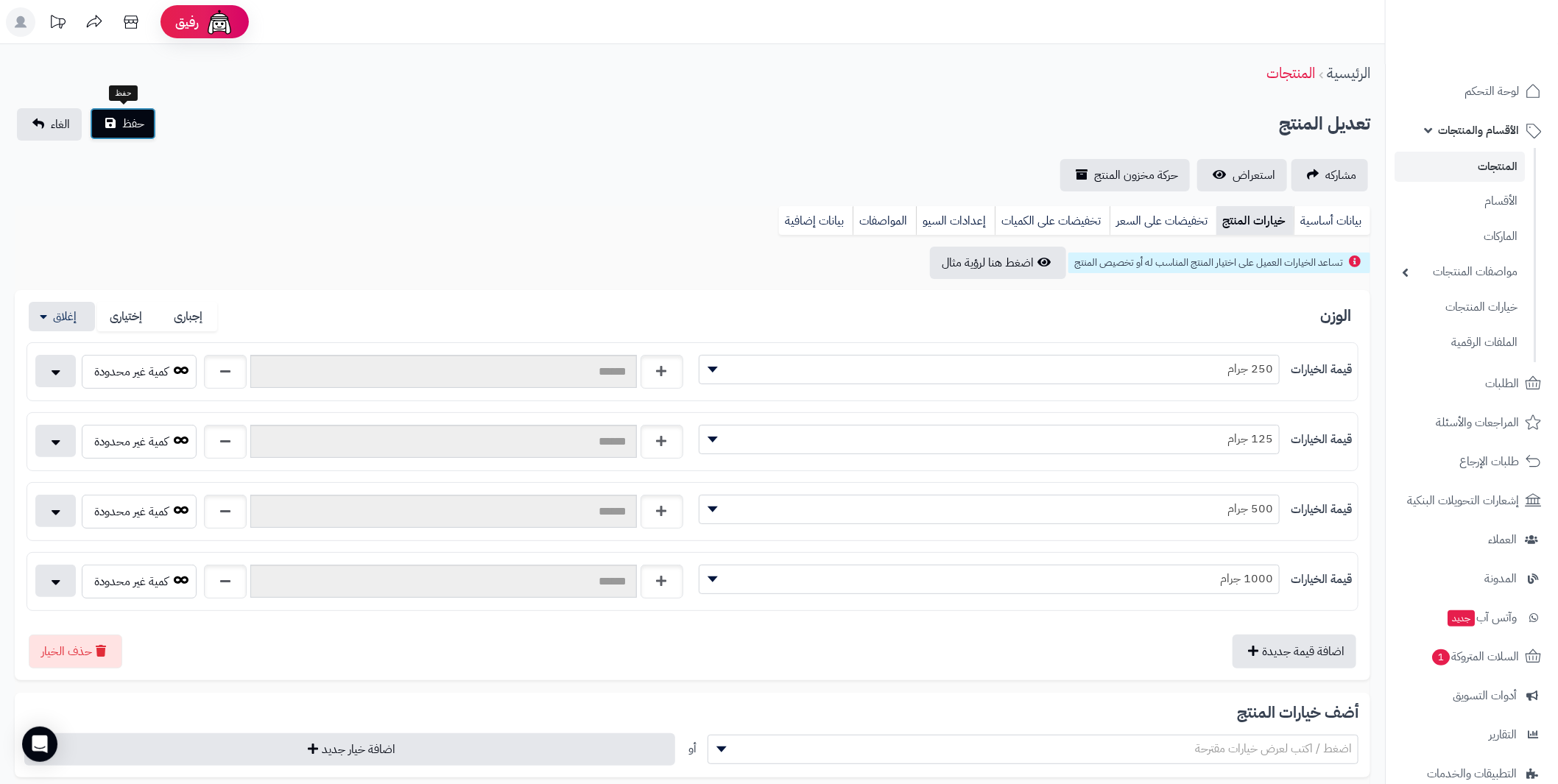
click at [126, 127] on span "حفظ" at bounding box center [133, 124] width 23 height 17
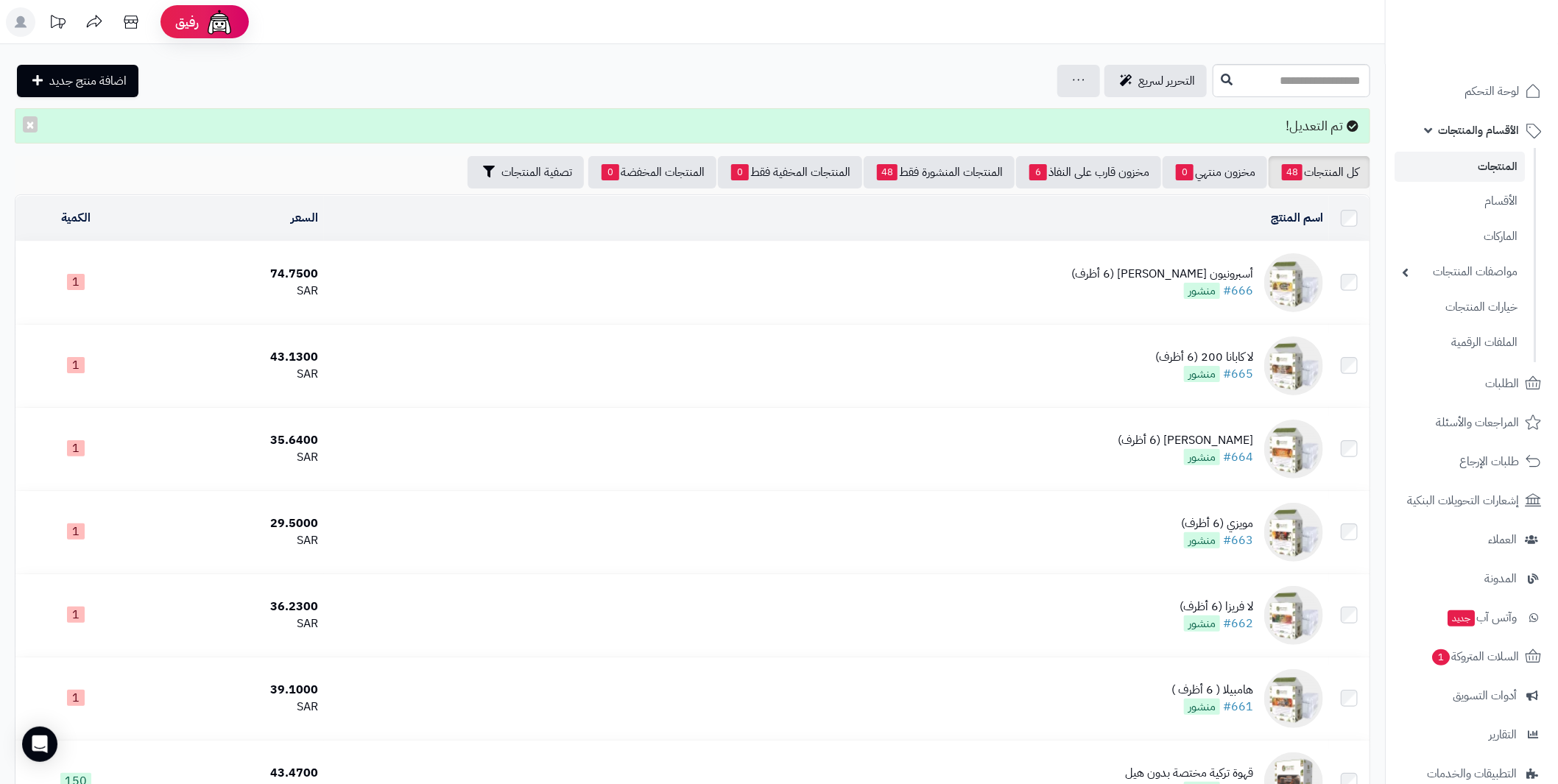
click at [1430, 122] on link "الأقسام والمنتجات" at bounding box center [1471, 130] width 155 height 35
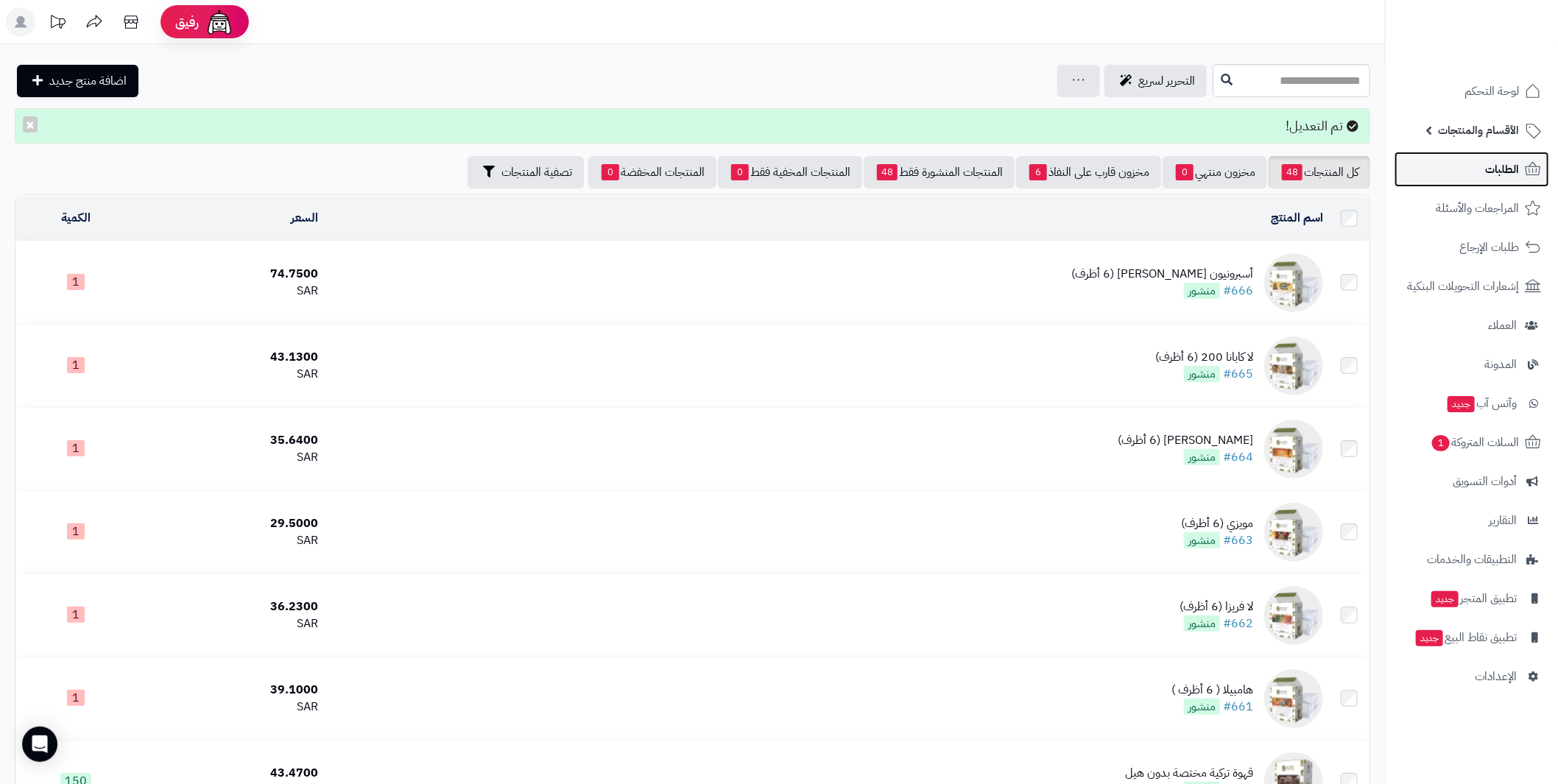
click at [1492, 171] on span "الطلبات" at bounding box center [1501, 170] width 34 height 21
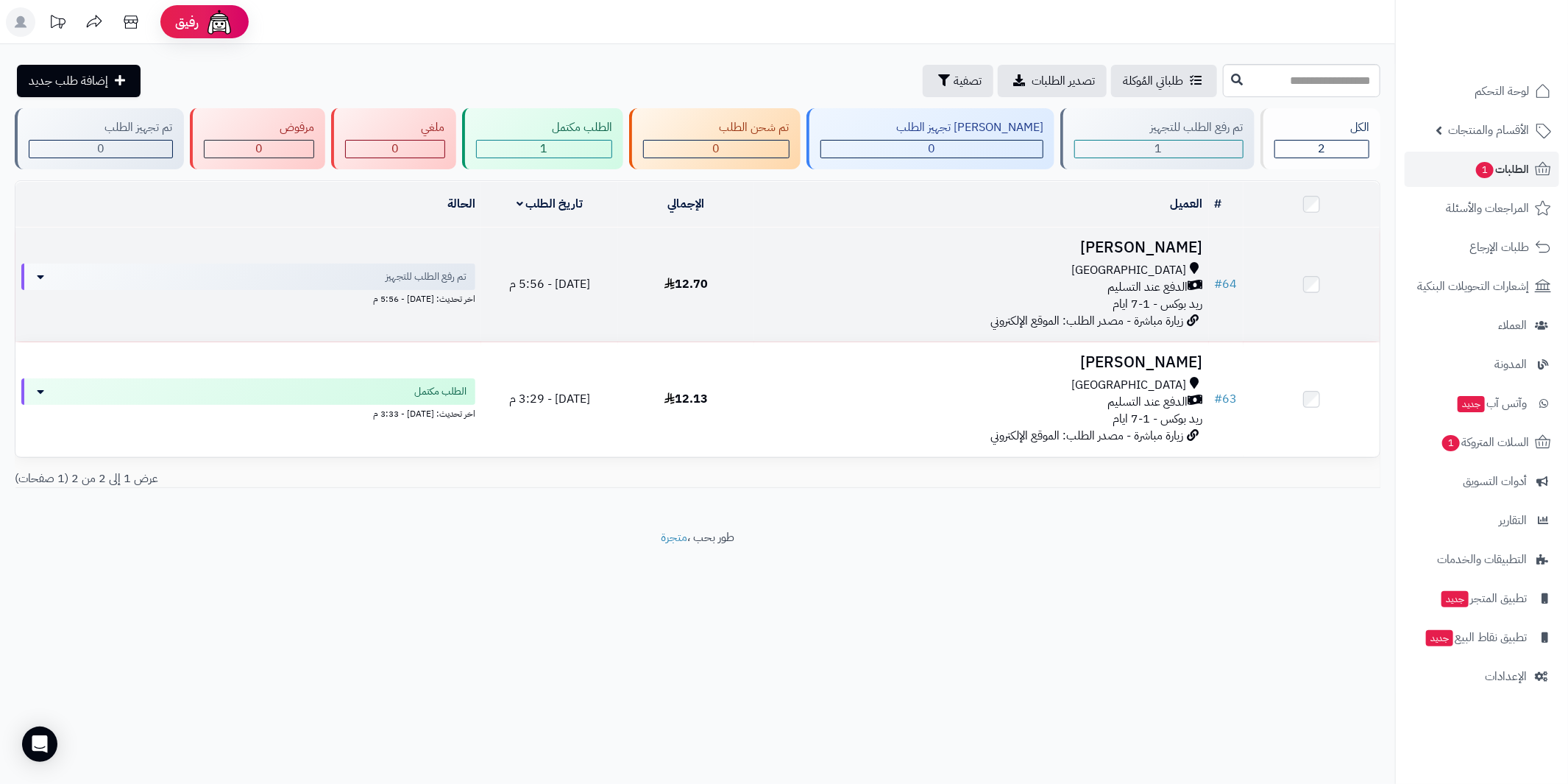
click at [1166, 239] on h3 "[PERSON_NAME]" at bounding box center [981, 247] width 442 height 17
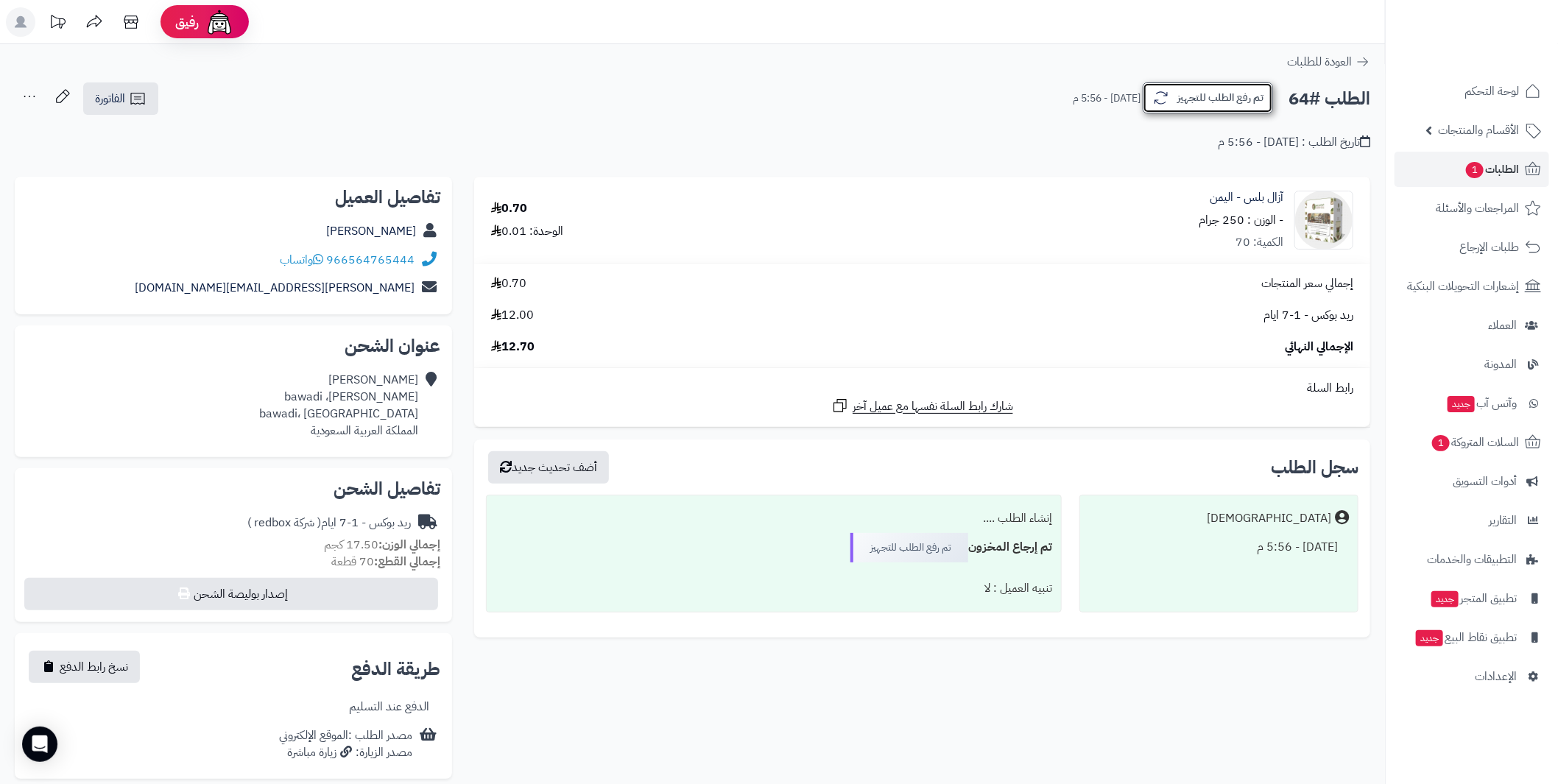
click at [1181, 104] on button "تم رفع الطلب للتجهيز" at bounding box center [1207, 98] width 131 height 31
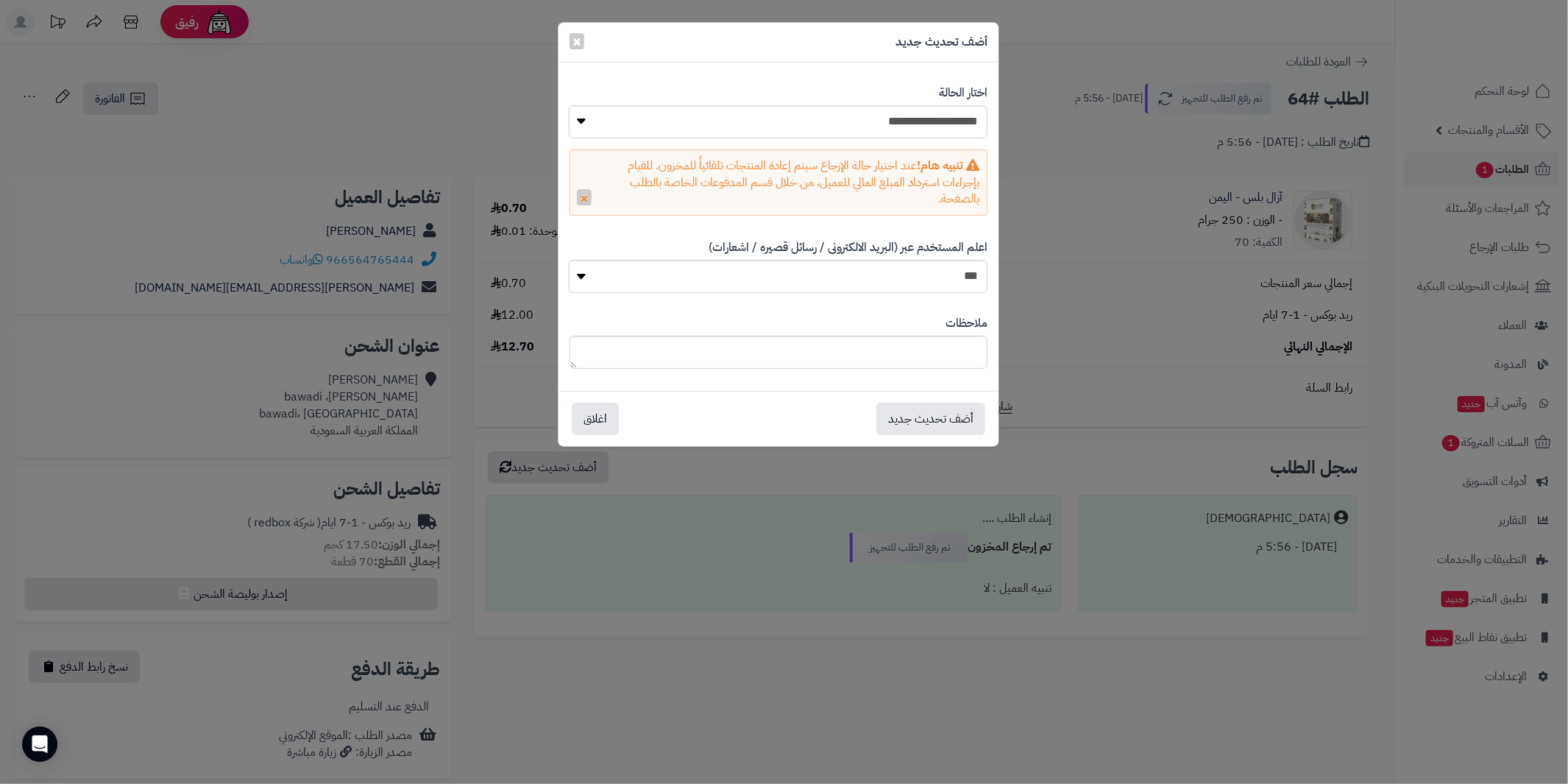
click at [865, 144] on div "**********" at bounding box center [778, 112] width 418 height 76
click at [864, 126] on select "**********" at bounding box center [778, 122] width 419 height 33
select select "*"
click at [569, 106] on select "**********" at bounding box center [778, 122] width 419 height 33
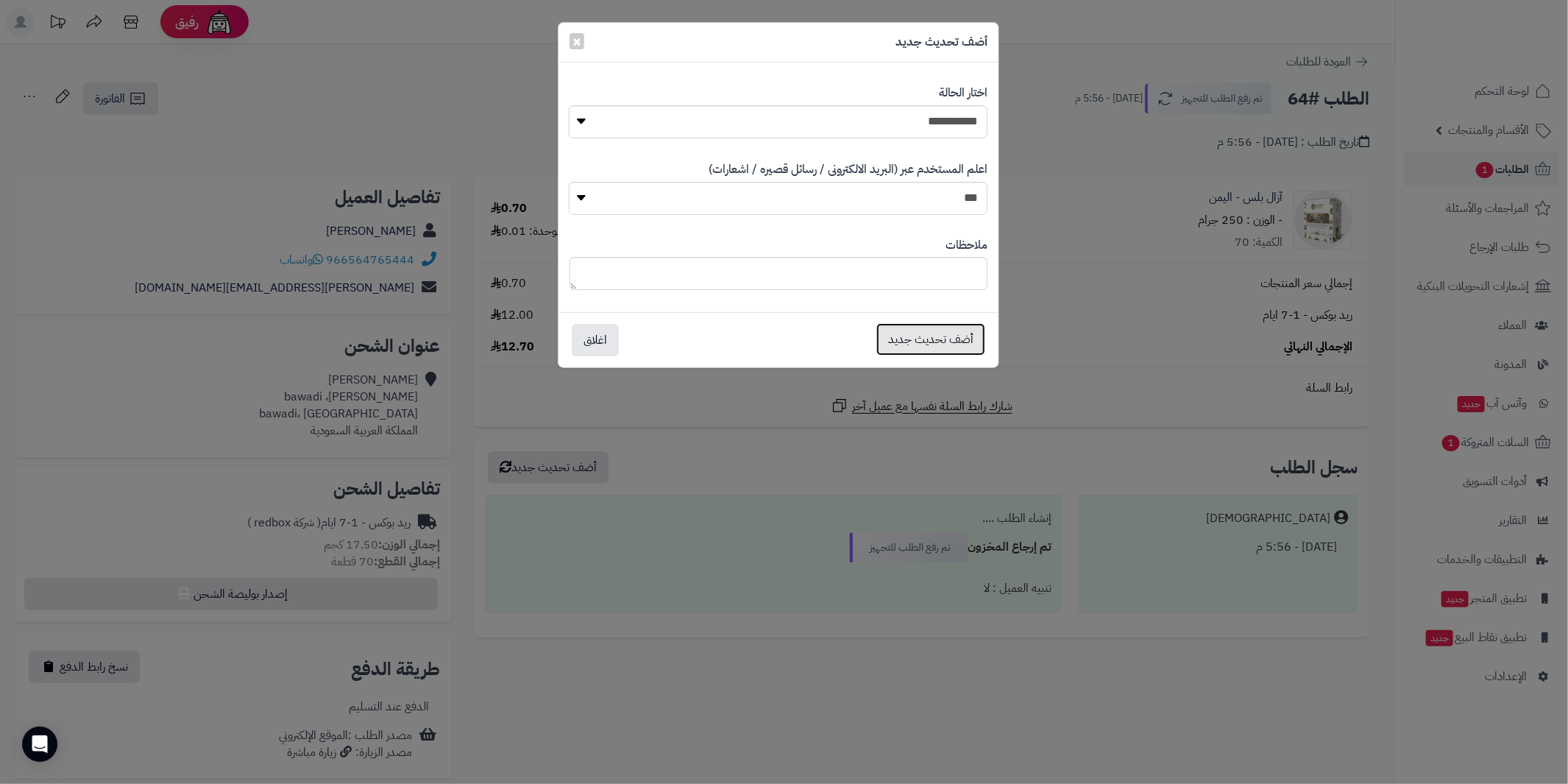
click at [938, 344] on button "أضف تحديث جديد" at bounding box center [931, 338] width 109 height 32
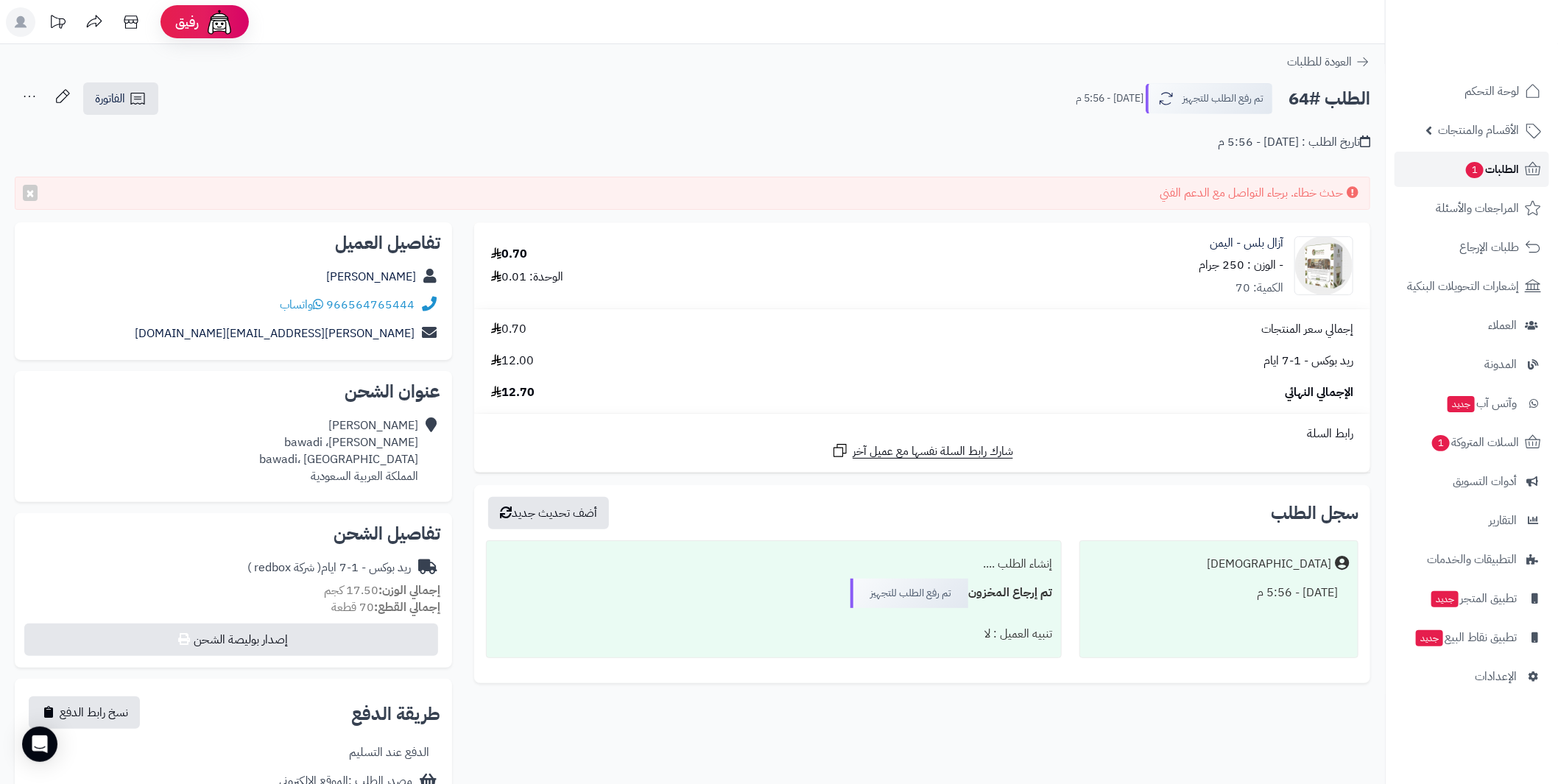
click at [1501, 170] on span "الطلبات 1" at bounding box center [1491, 170] width 55 height 21
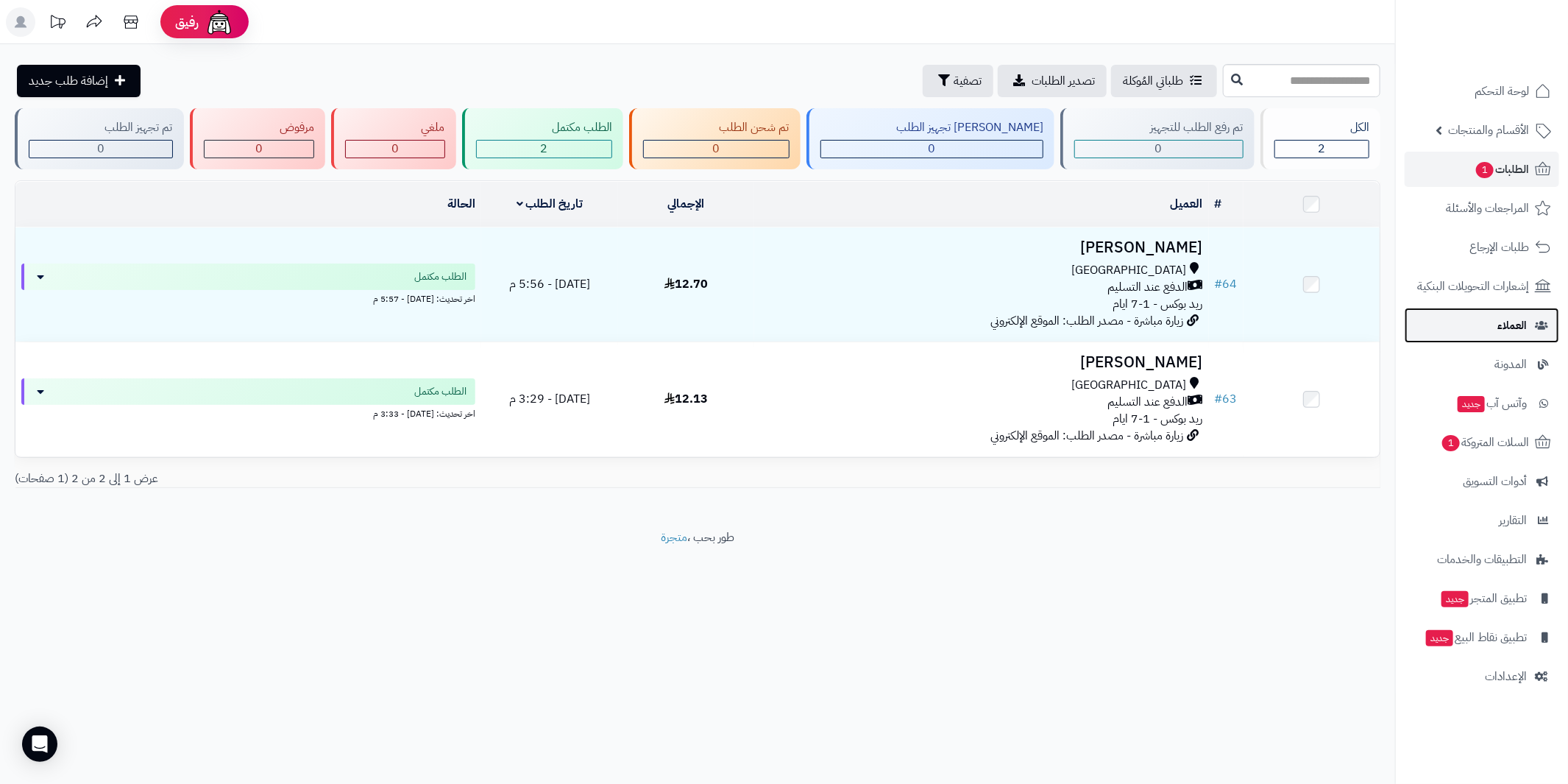
click at [1513, 327] on span "العملاء" at bounding box center [1513, 325] width 29 height 21
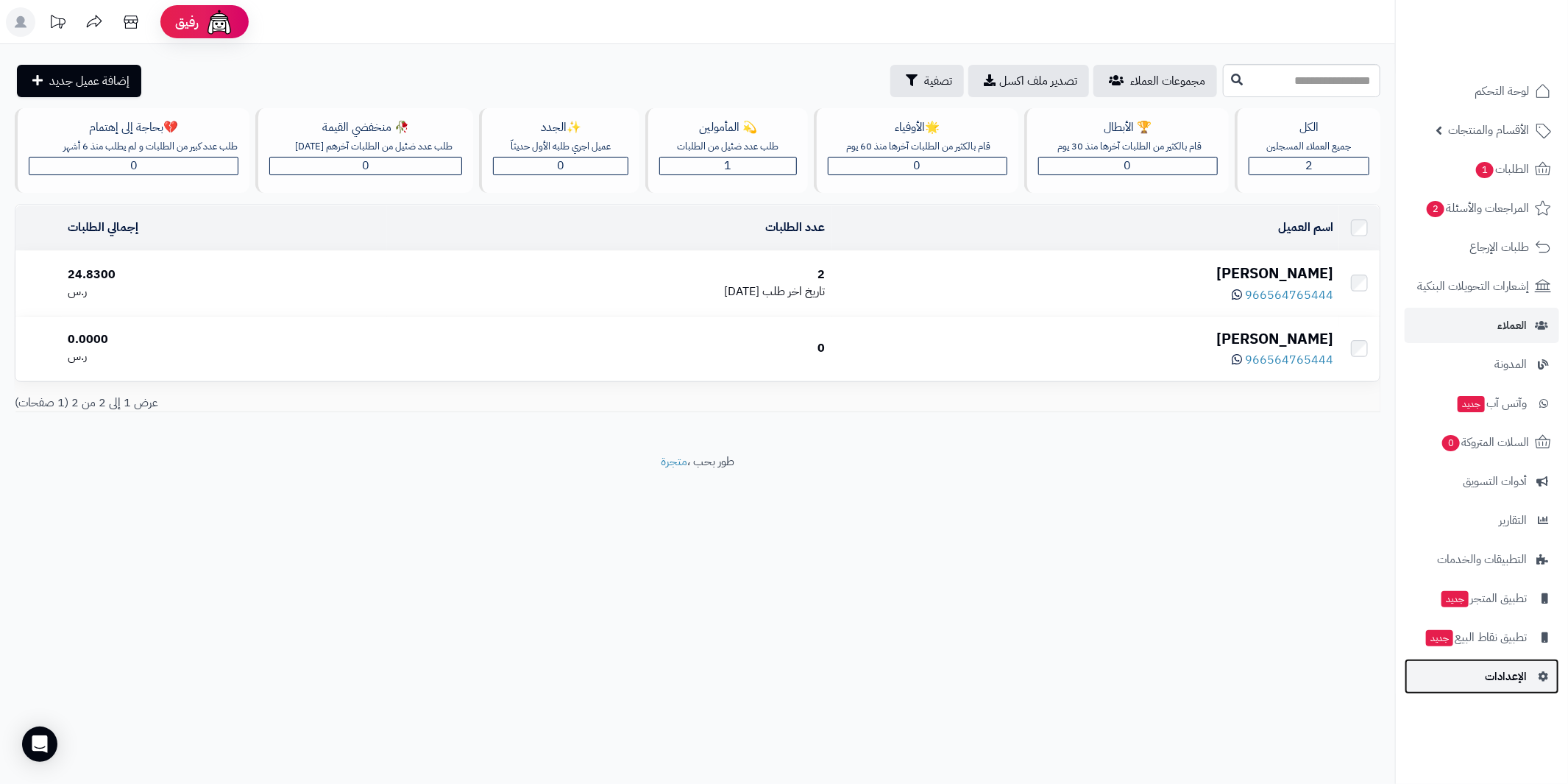
click at [1529, 672] on link "الإعدادات" at bounding box center [1482, 676] width 155 height 35
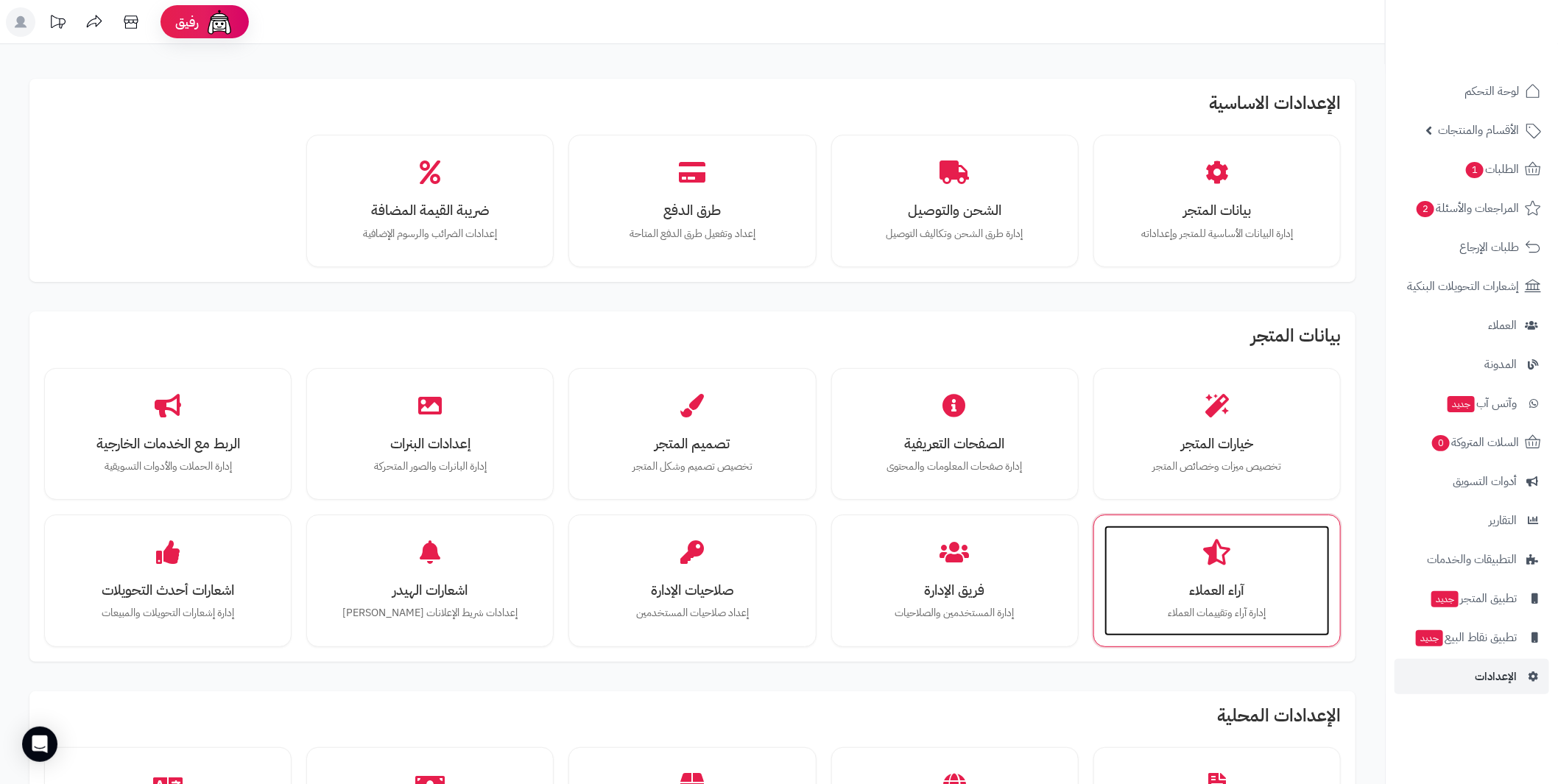
click at [1207, 554] on icon at bounding box center [1216, 552] width 27 height 26
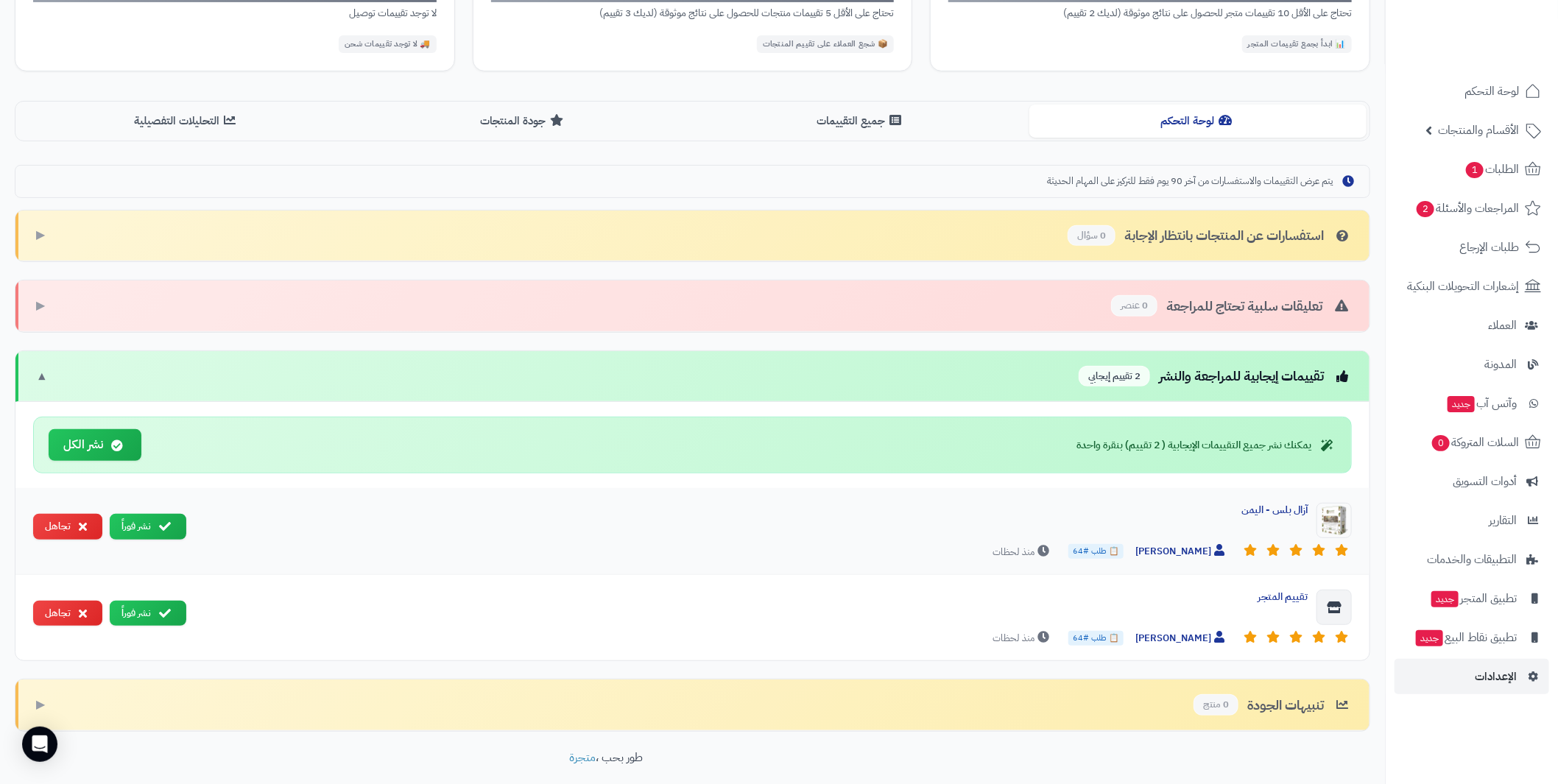
scroll to position [294, 0]
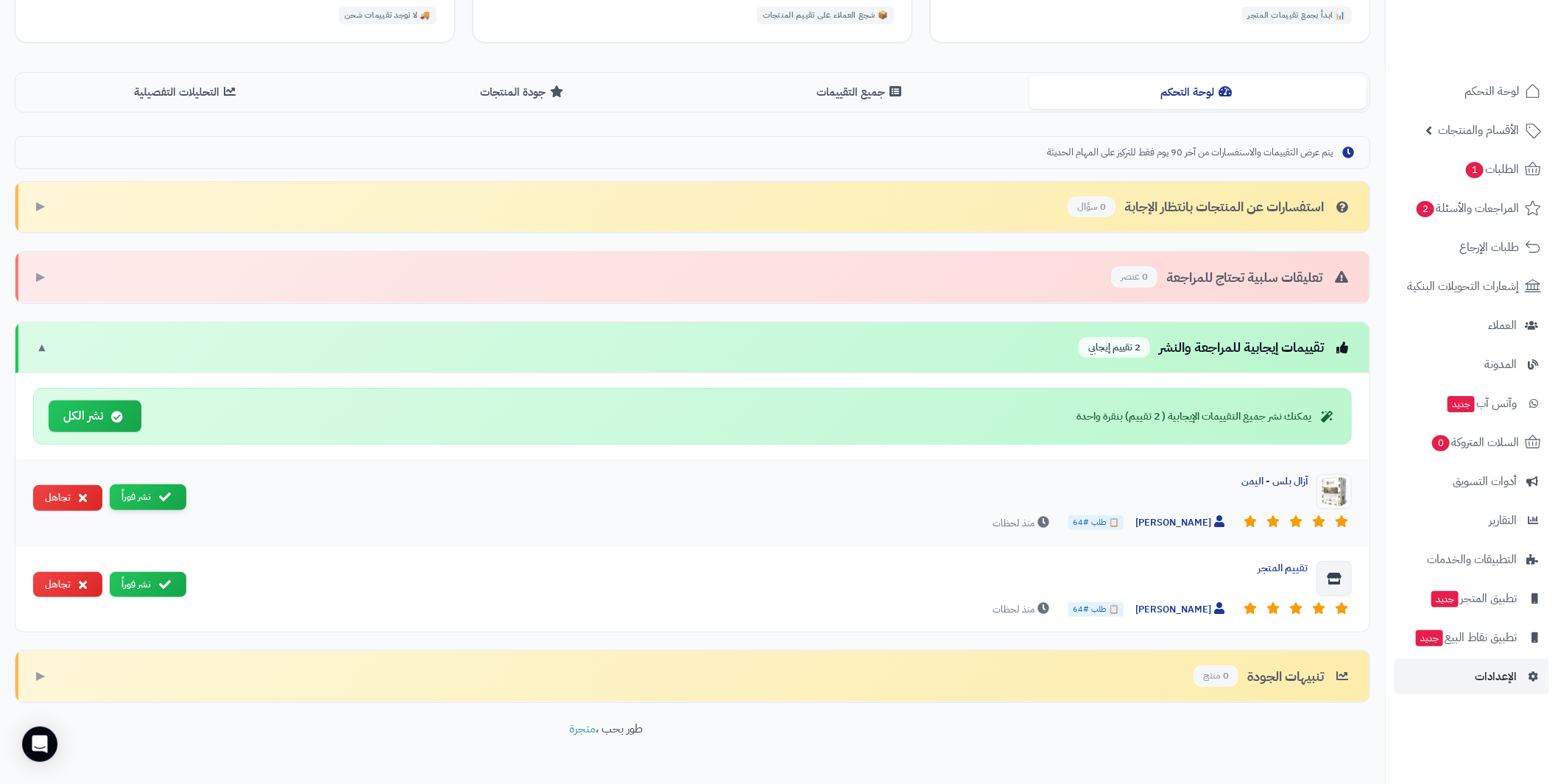
click at [138, 492] on button "نشر فوراً" at bounding box center [148, 498] width 76 height 26
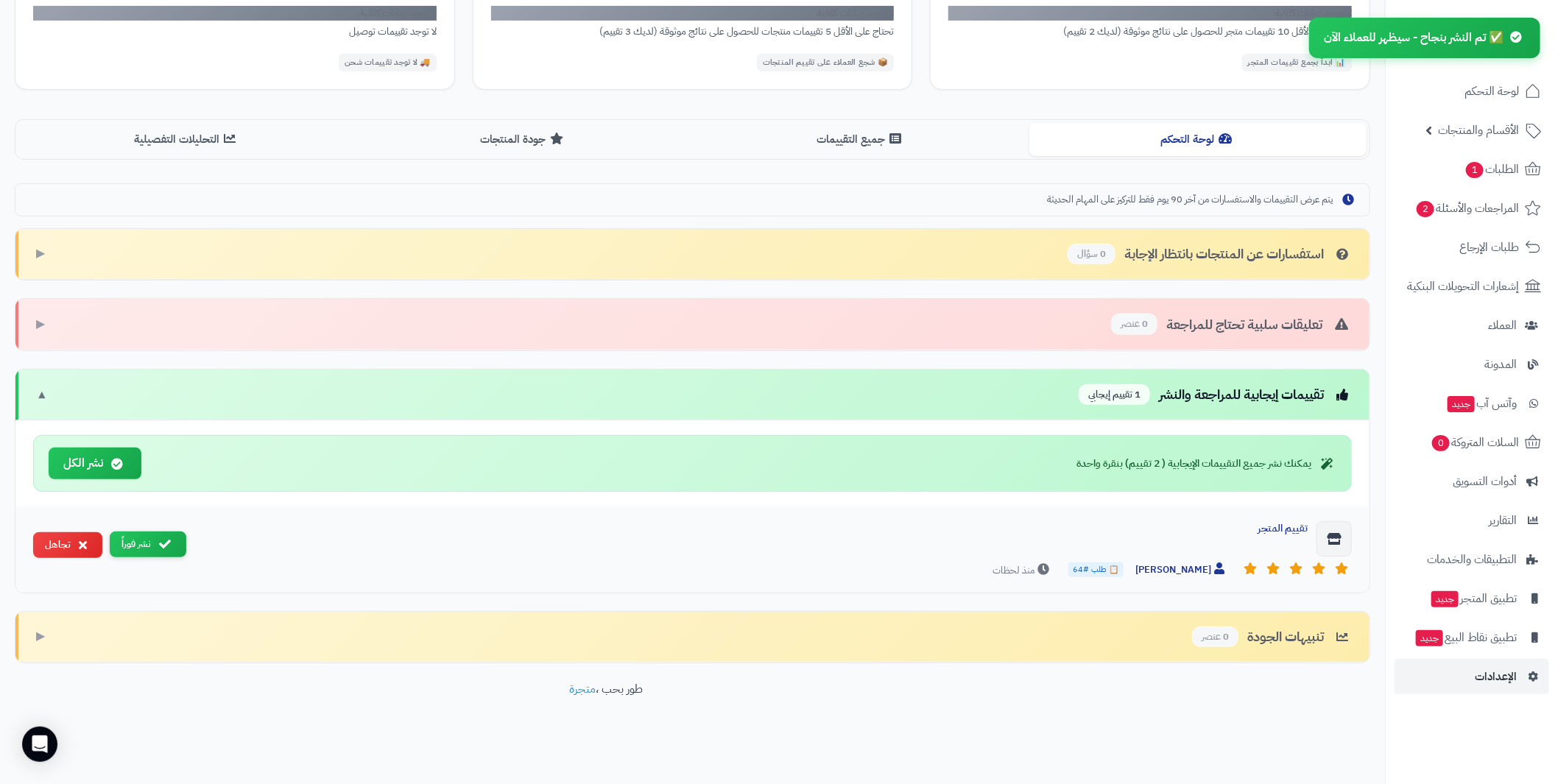
scroll to position [237, 0]
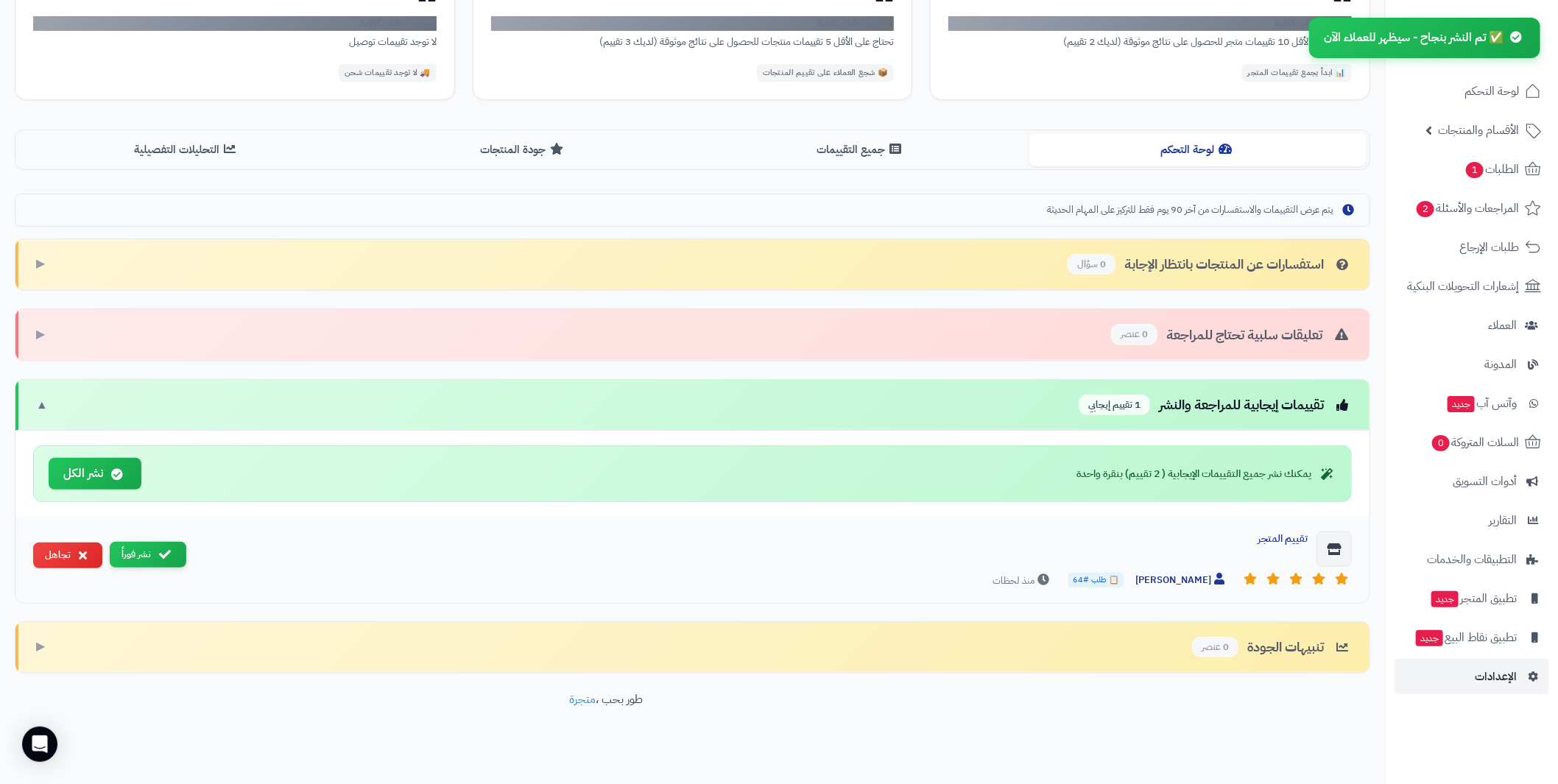
click at [161, 549] on icon at bounding box center [165, 555] width 12 height 12
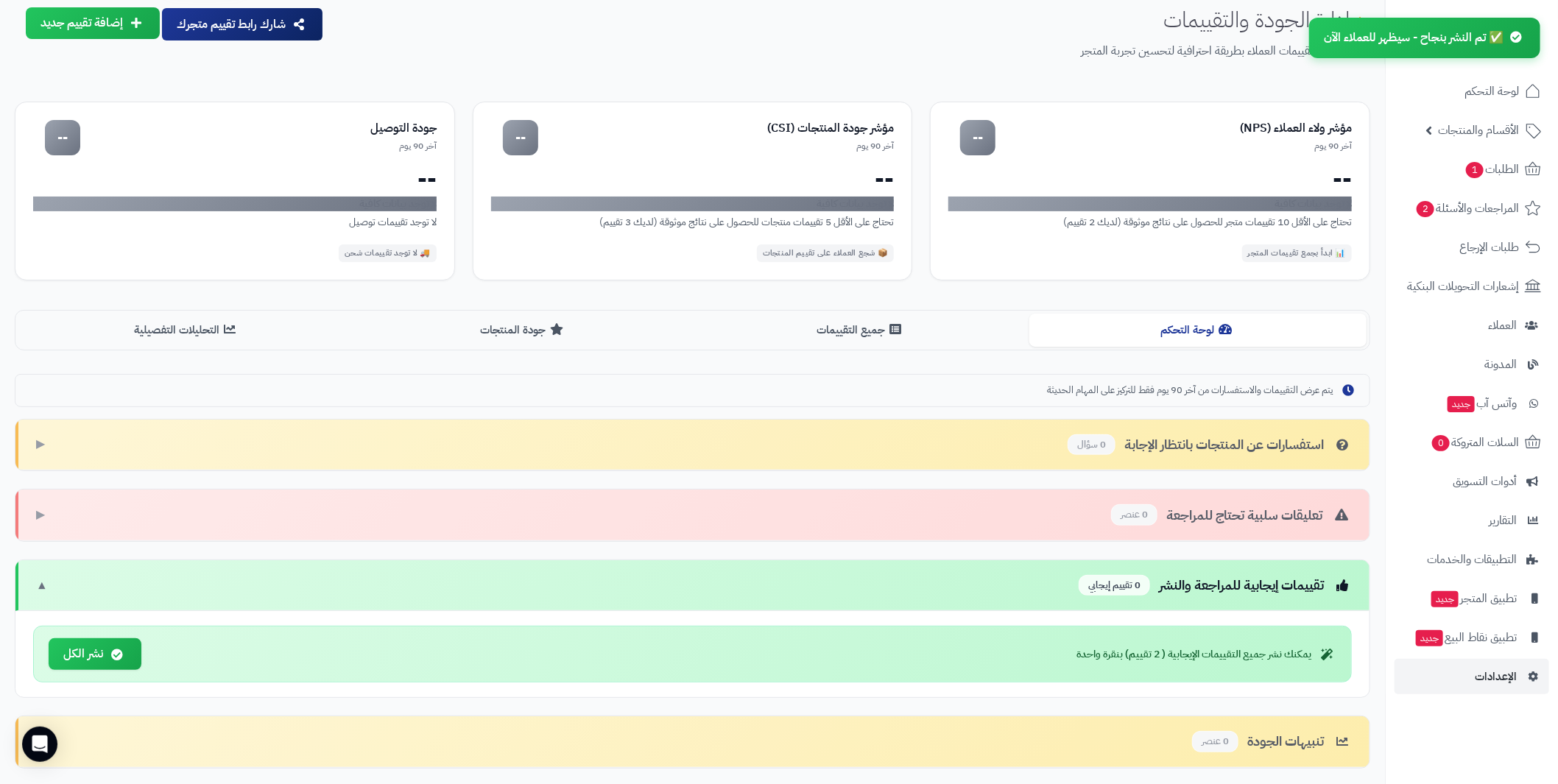
scroll to position [0, 0]
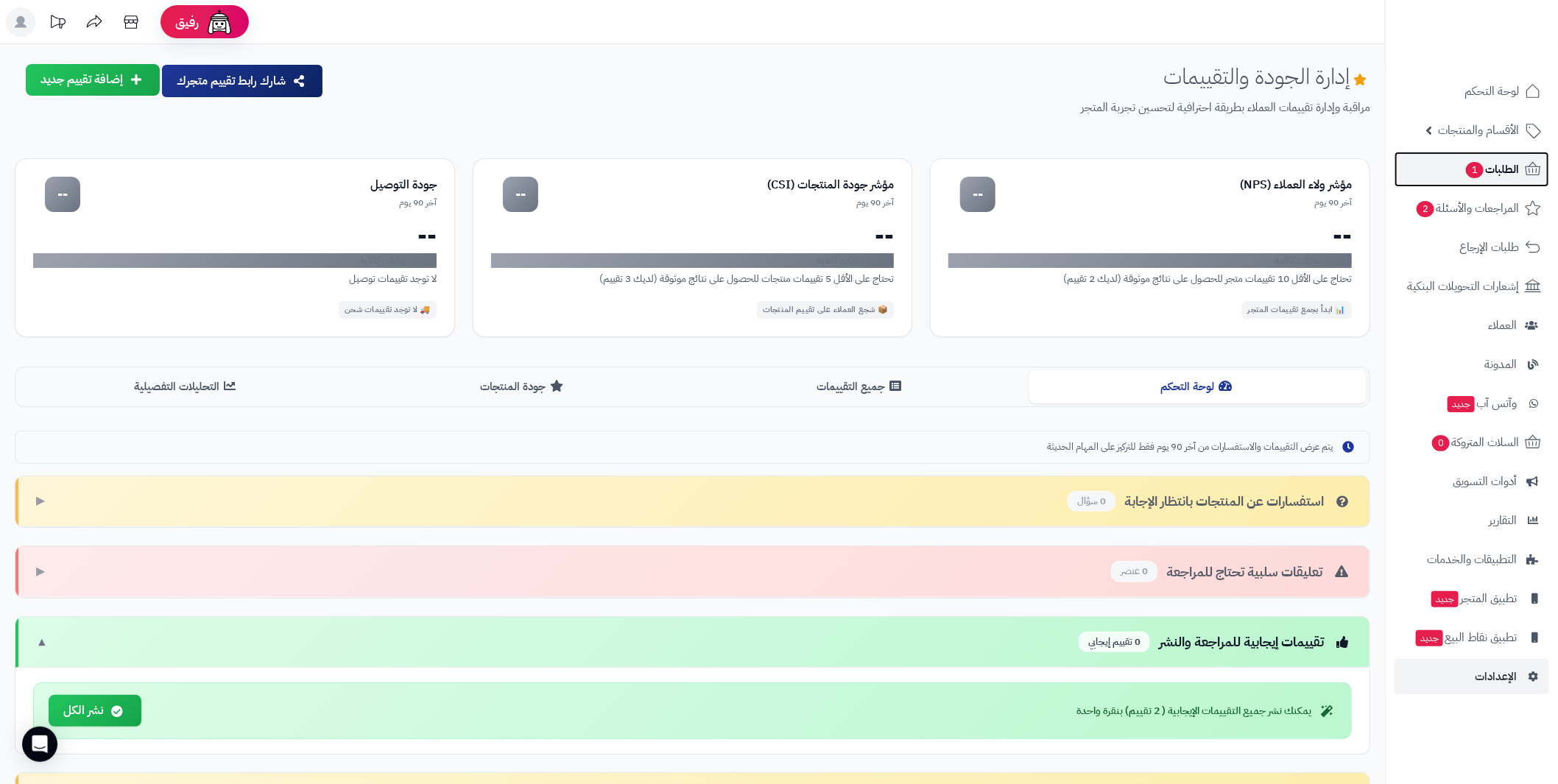
click at [1501, 167] on span "الطلبات 1" at bounding box center [1491, 170] width 55 height 21
click at [1486, 207] on span "المراجعات والأسئلة 2" at bounding box center [1466, 209] width 103 height 21
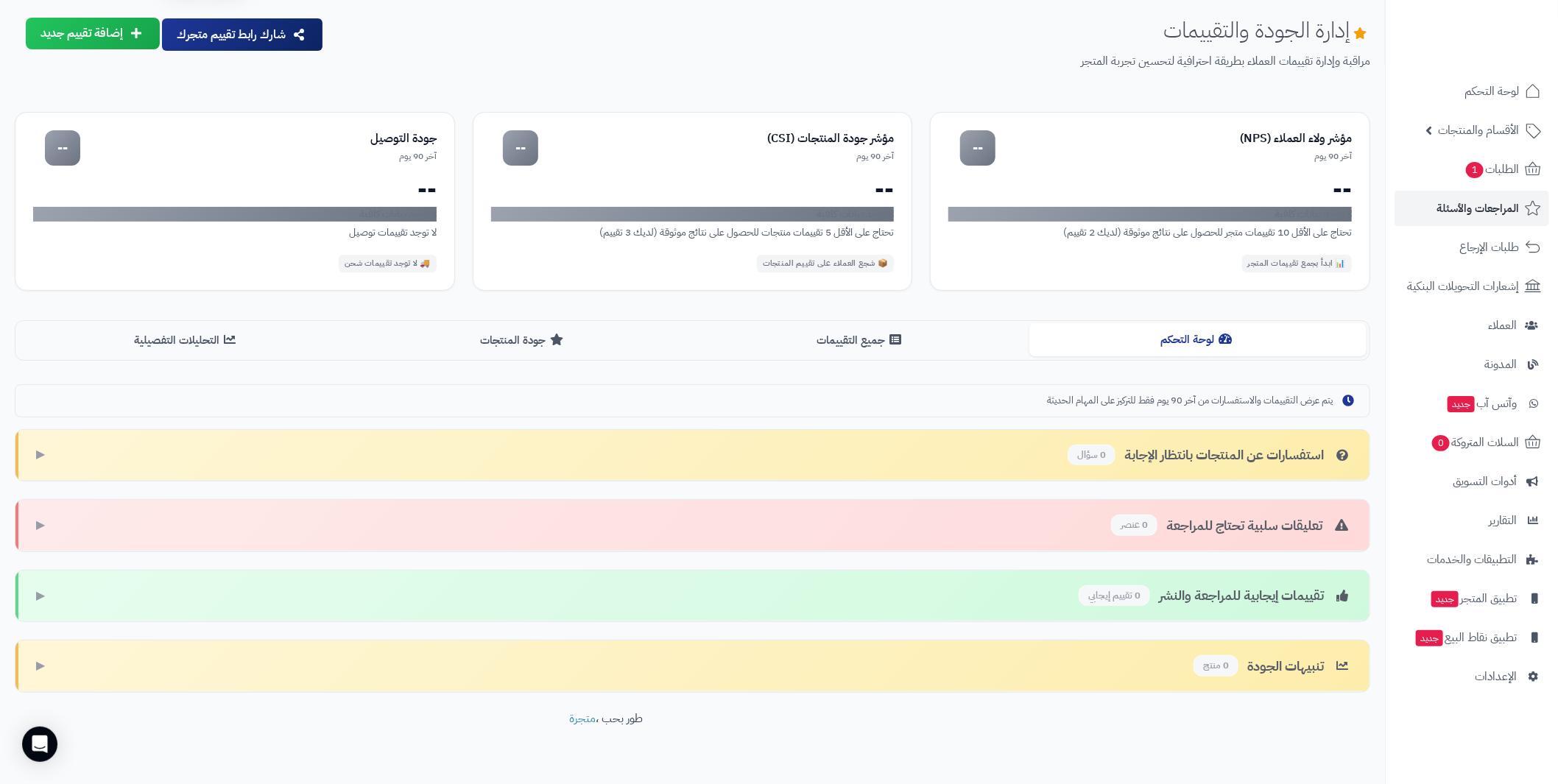
scroll to position [67, 0]
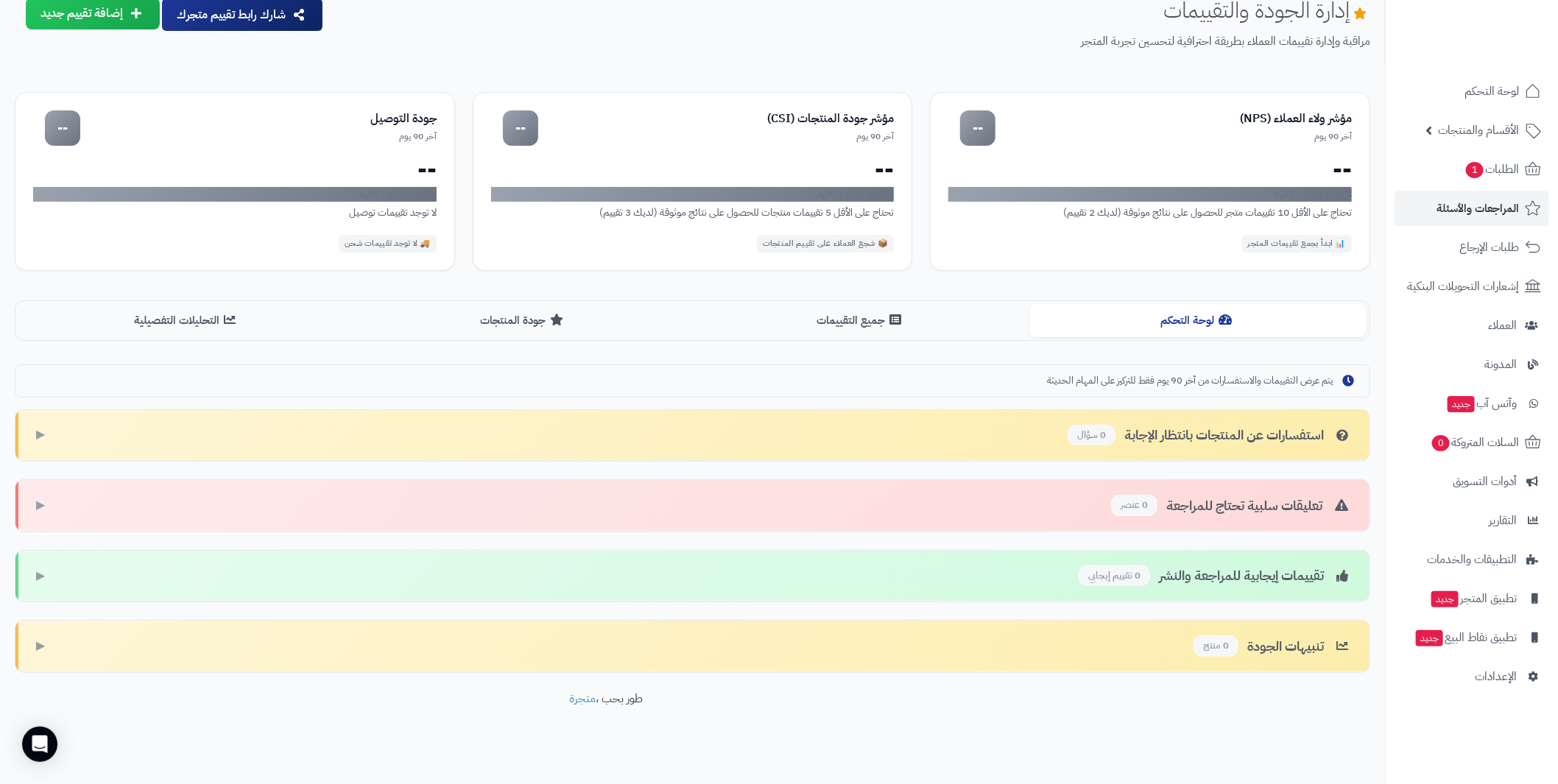
click at [744, 574] on div "تقييمات إيجابية للمراجعة والنشر 0 تقييم إيجابي ▶" at bounding box center [692, 576] width 1354 height 52
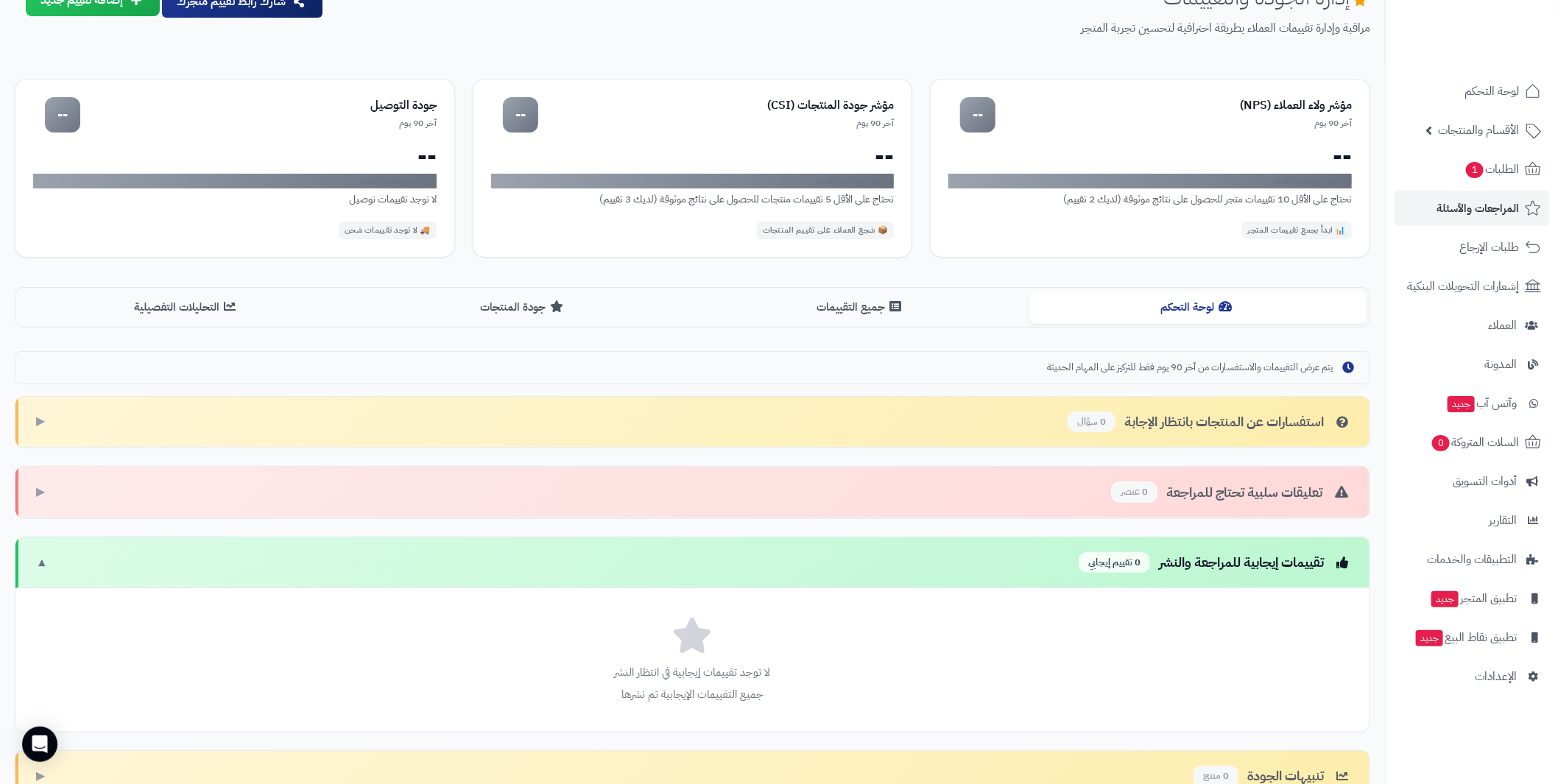
scroll to position [209, 0]
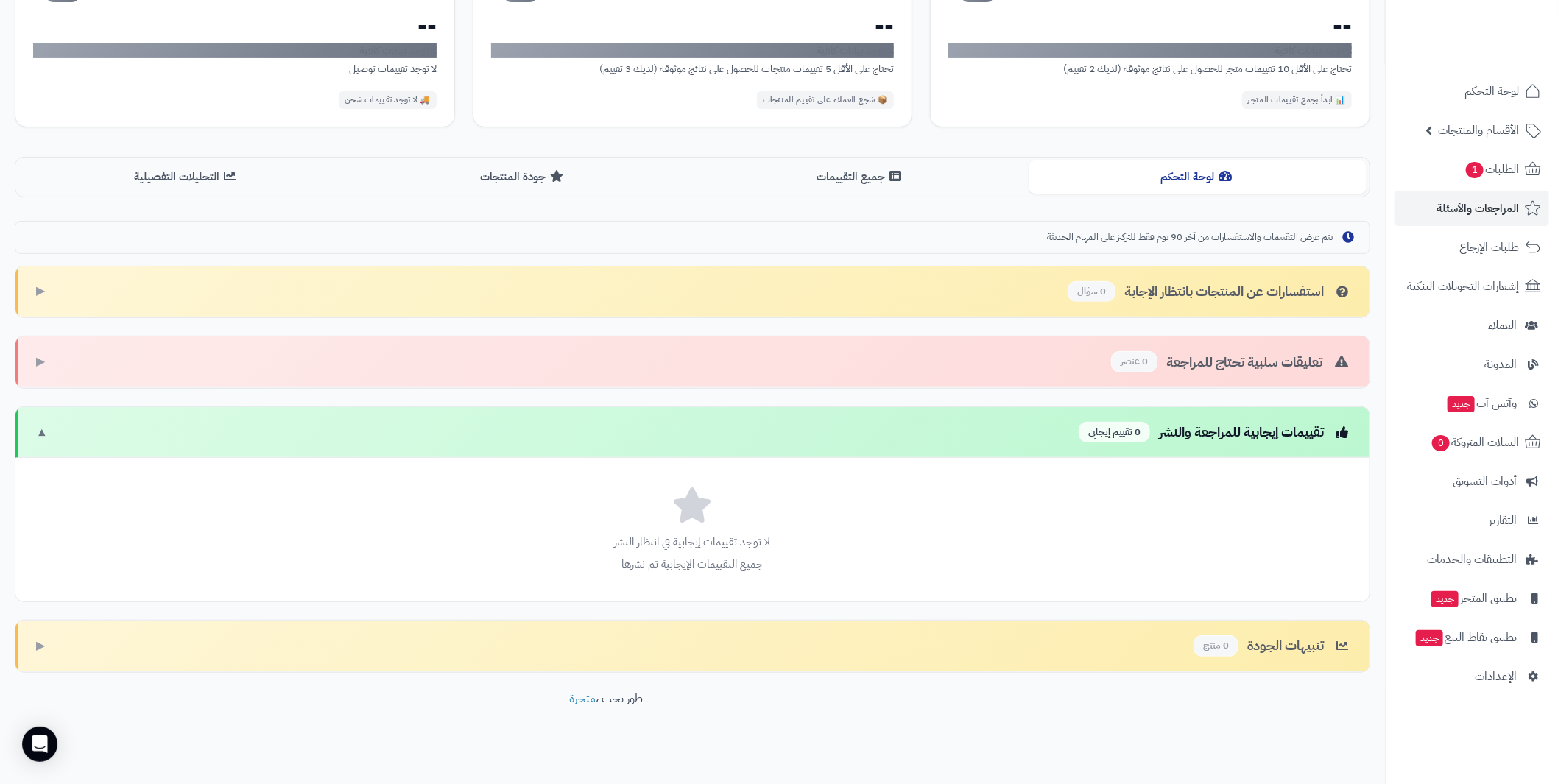
click at [790, 633] on div "تنبيهات الجودة 0 منتج ▶" at bounding box center [692, 646] width 1354 height 52
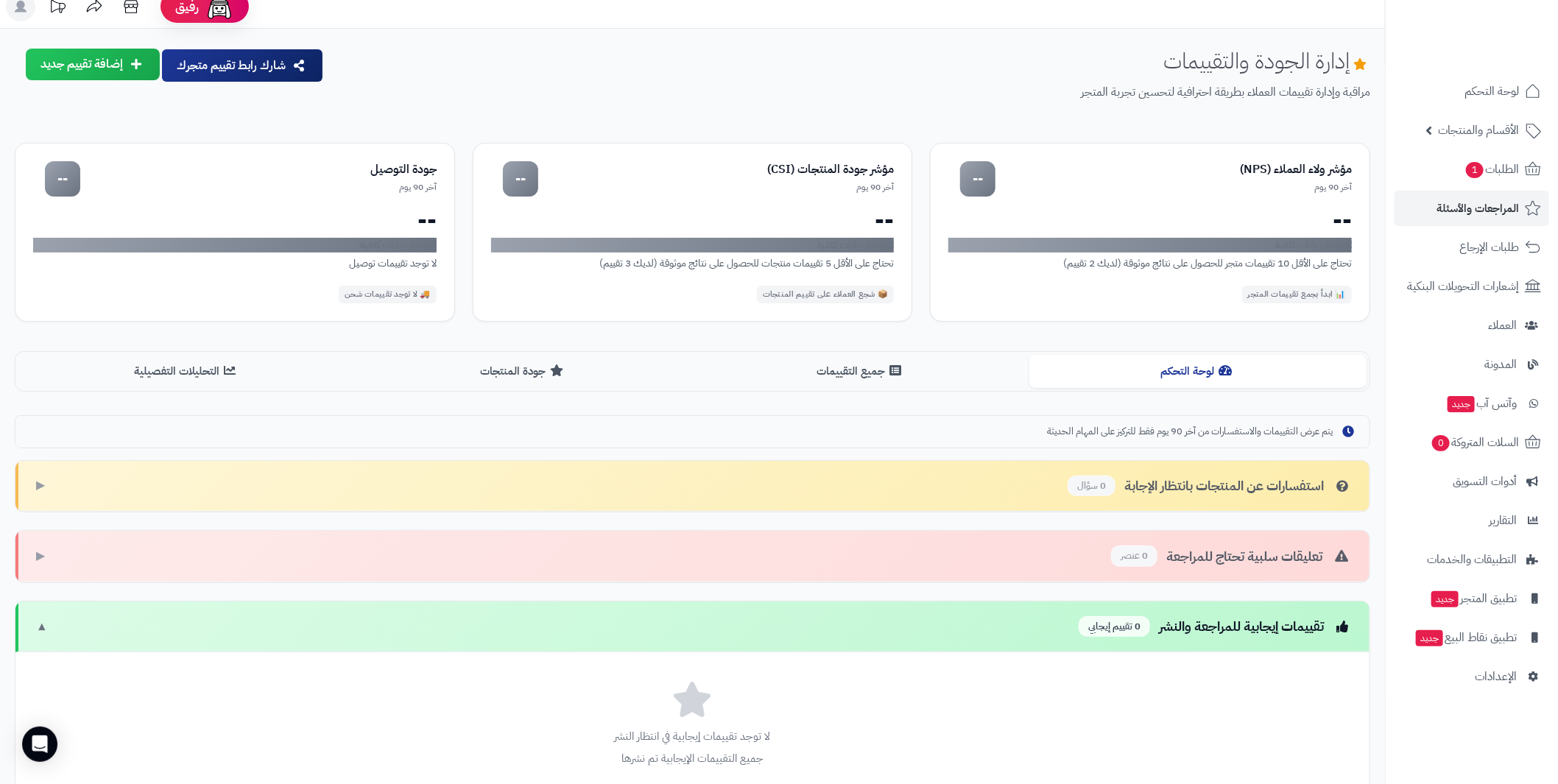
scroll to position [0, 0]
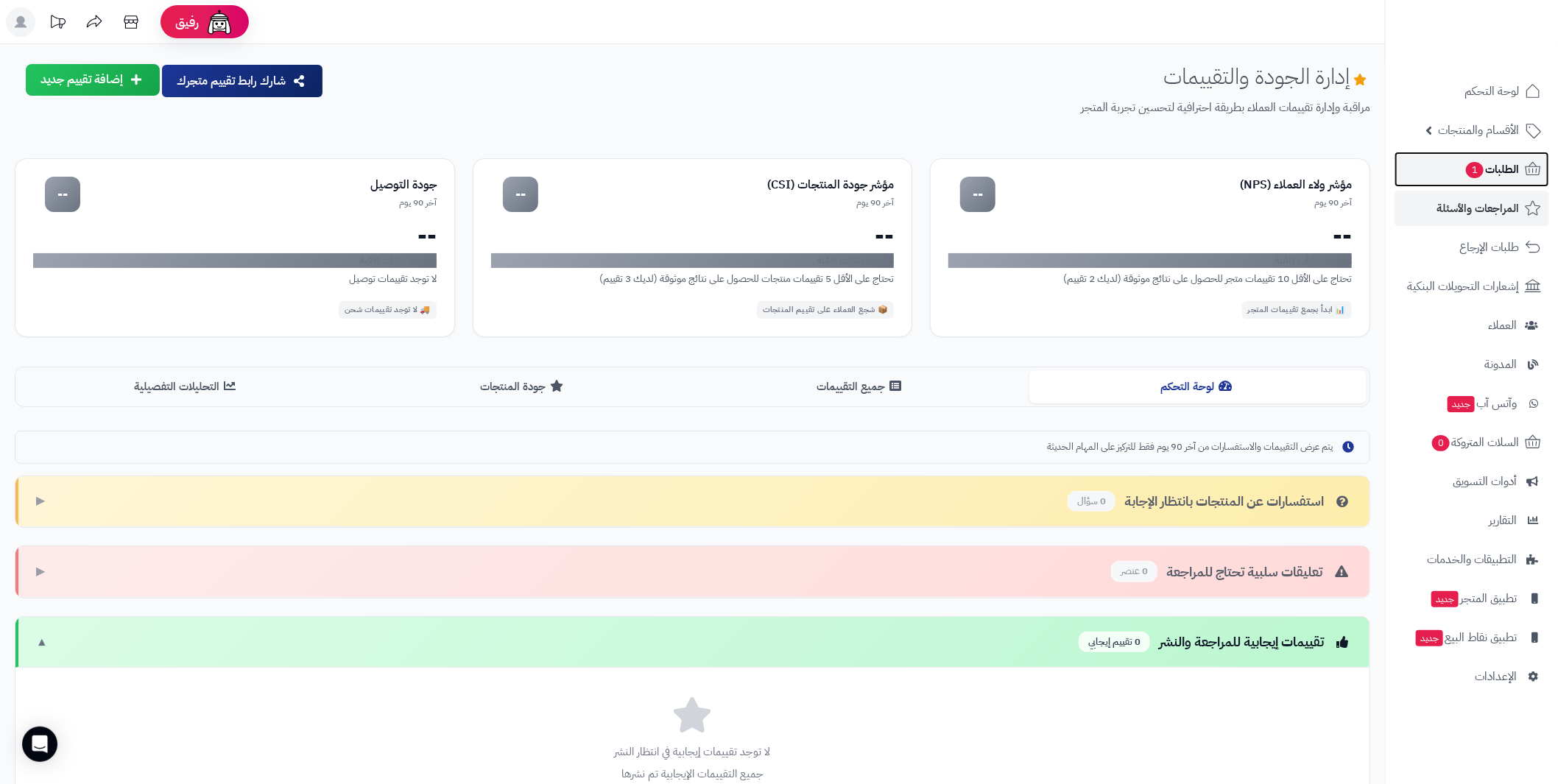
click at [1502, 175] on span "الطلبات 1" at bounding box center [1491, 170] width 55 height 21
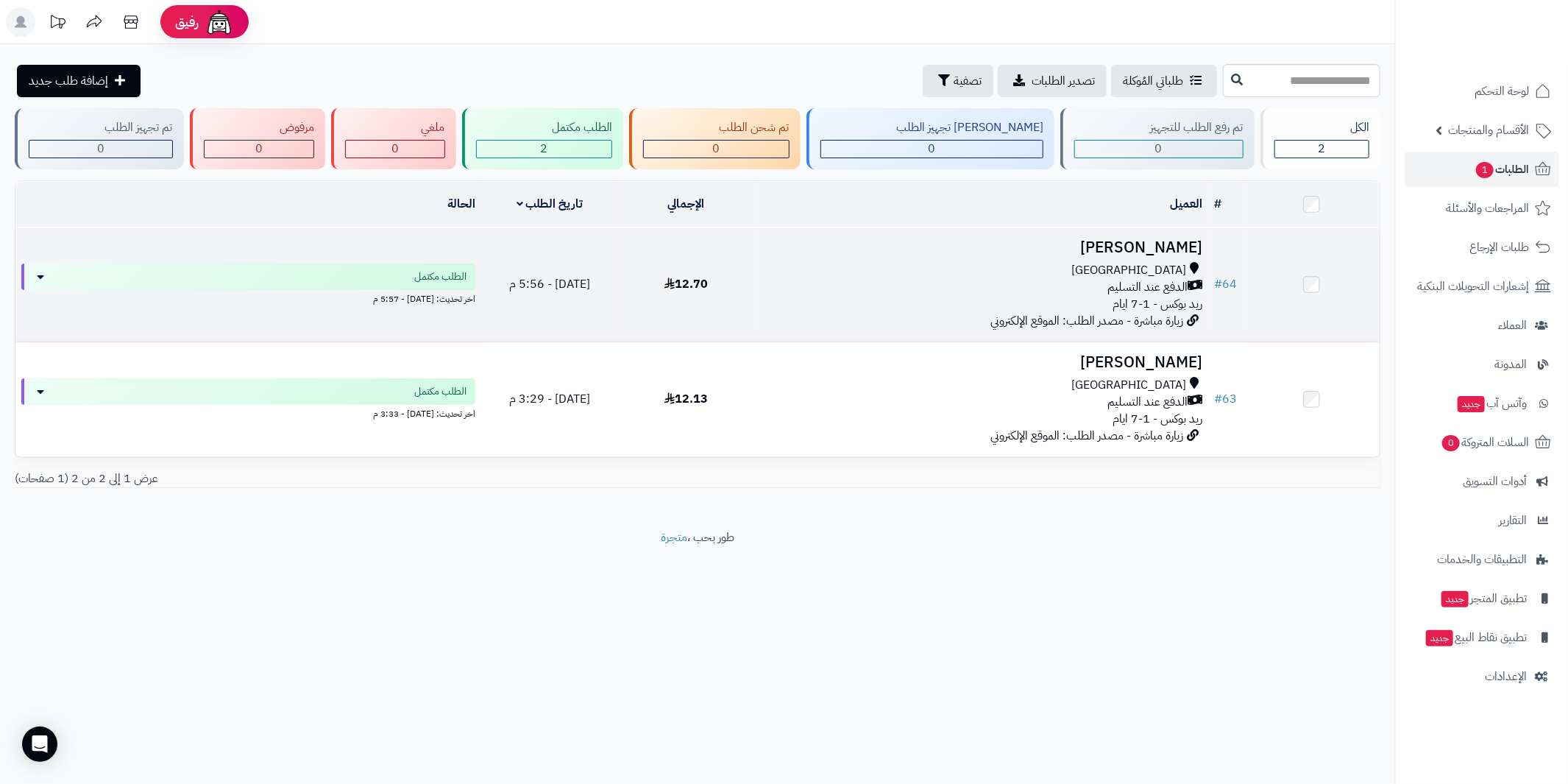
click at [1075, 258] on td "Hadi Jumaan [GEOGRAPHIC_DATA] الدفع عند التسليم ريد بوكس - 1-7 ايام زيارة مباشر…" at bounding box center [981, 285] width 454 height 114
click at [1150, 241] on h3 "Hadi Jumaan" at bounding box center [981, 247] width 442 height 17
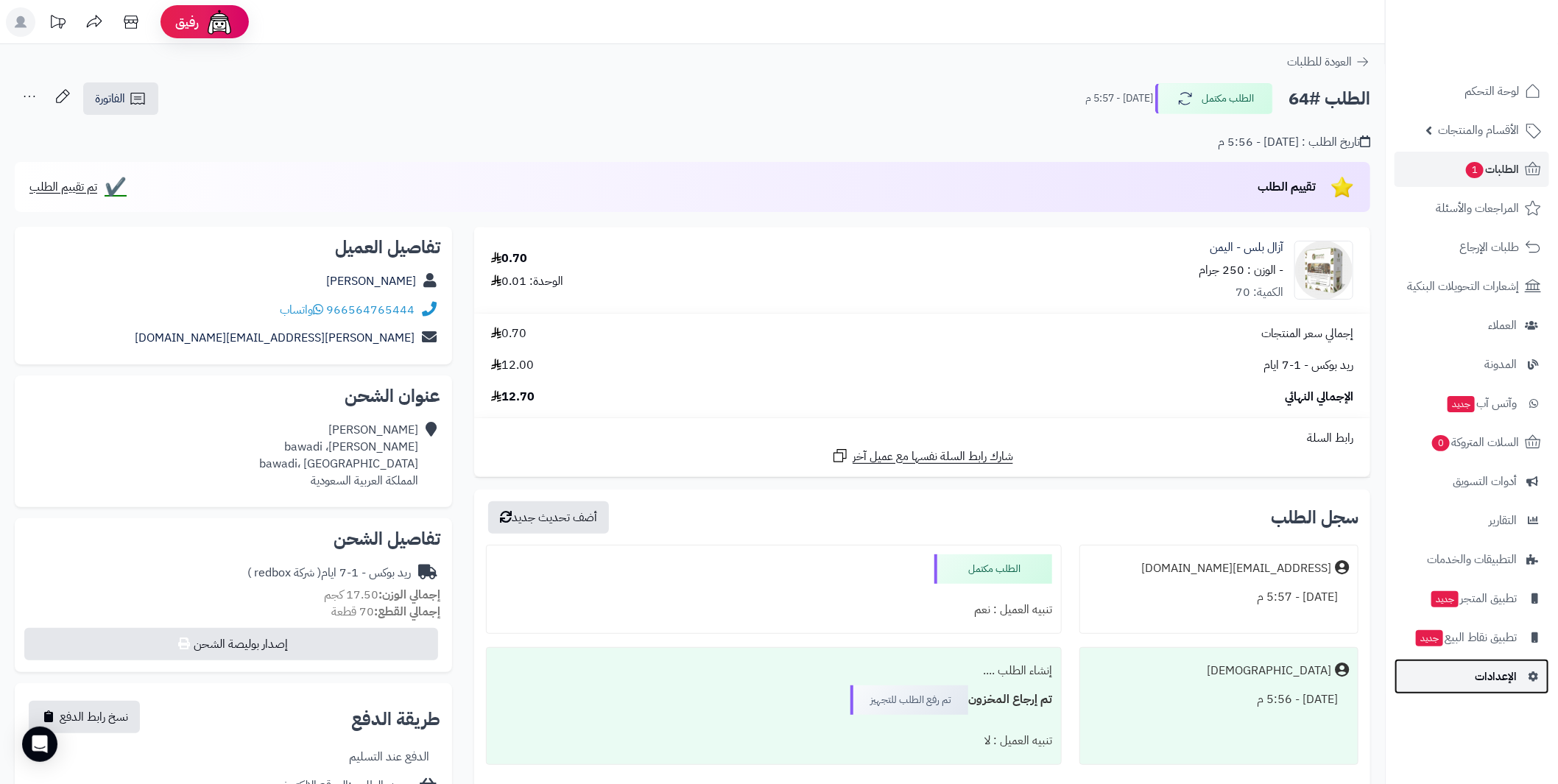
click at [1510, 677] on span "الإعدادات" at bounding box center [1496, 677] width 42 height 21
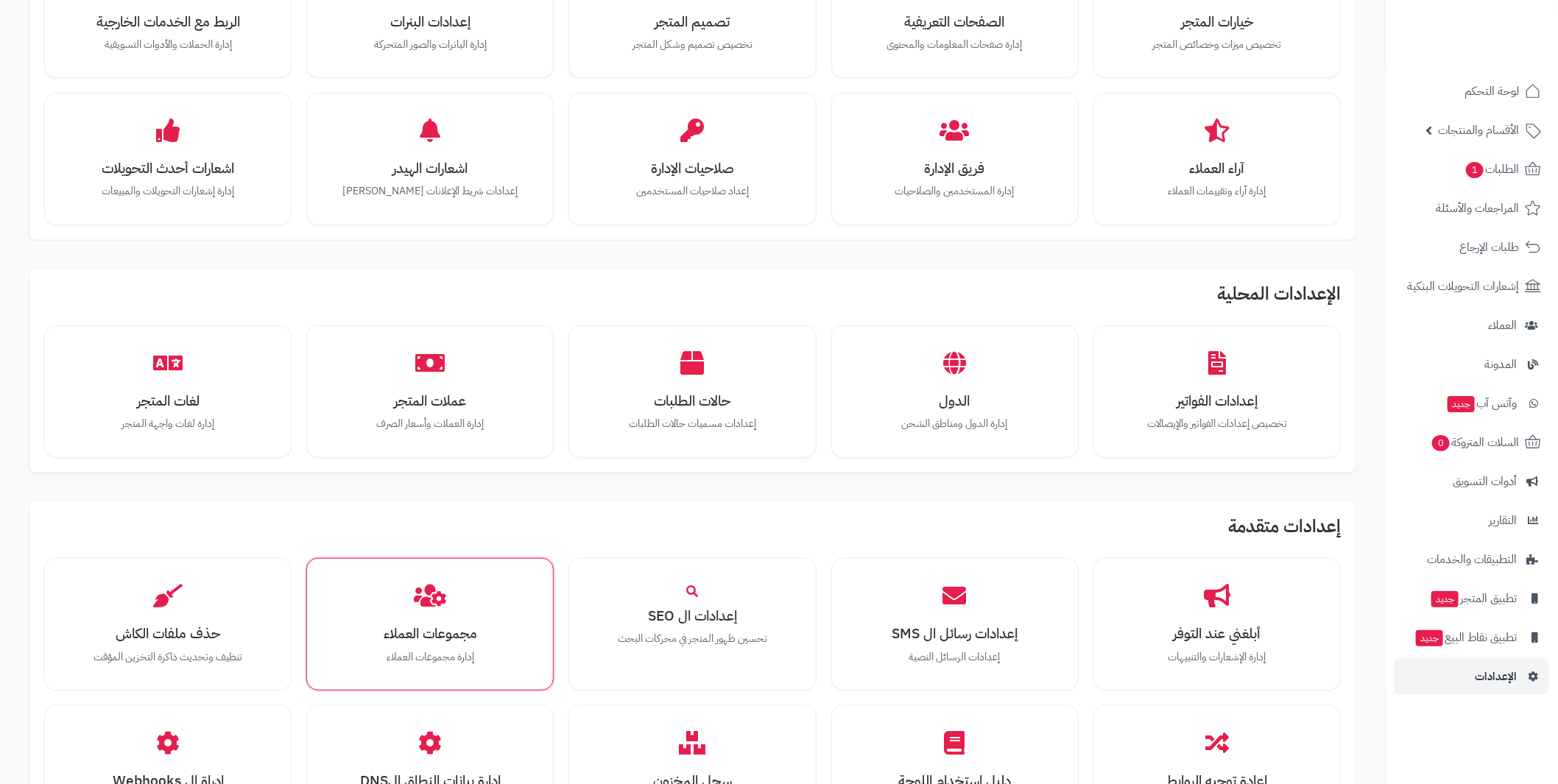
scroll to position [440, 0]
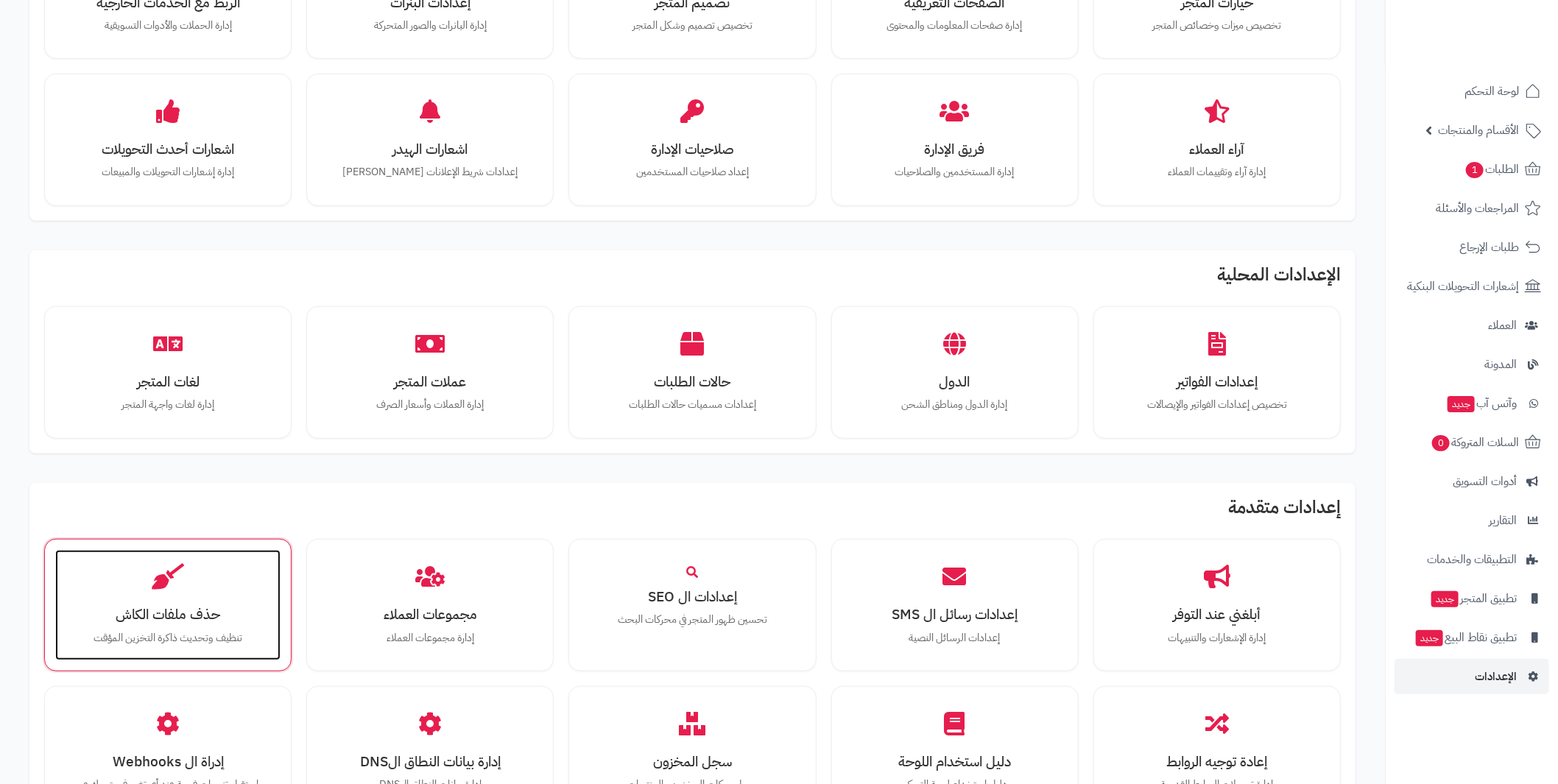
click at [155, 576] on icon at bounding box center [167, 576] width 32 height 26
